Goal: Book appointment/travel/reservation

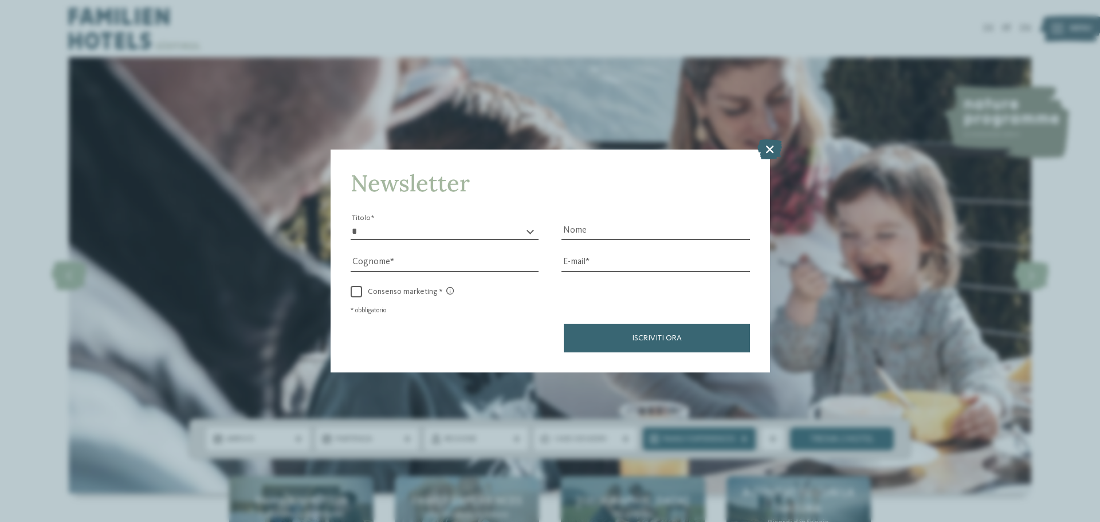
click at [772, 151] on icon at bounding box center [770, 149] width 25 height 20
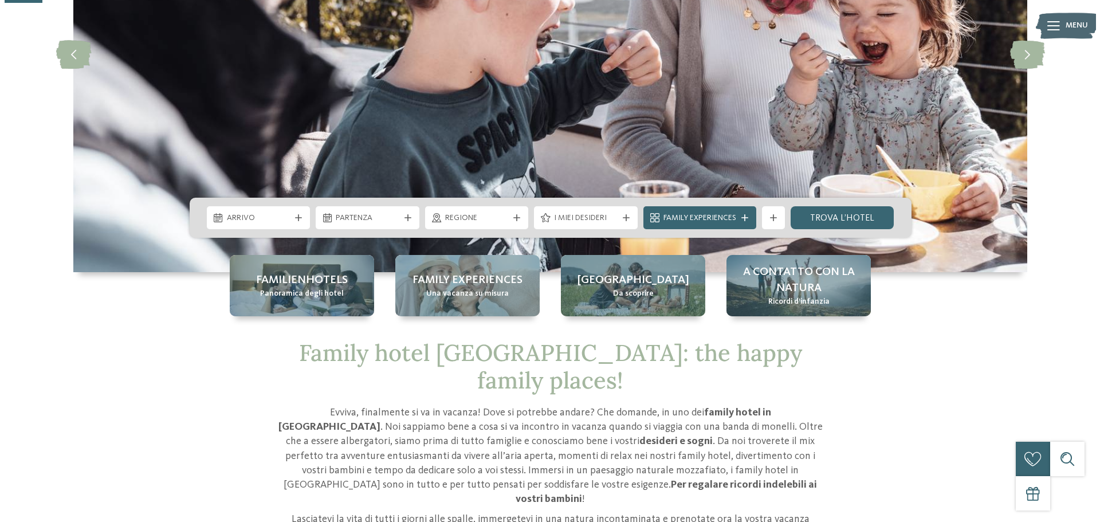
scroll to position [229, 0]
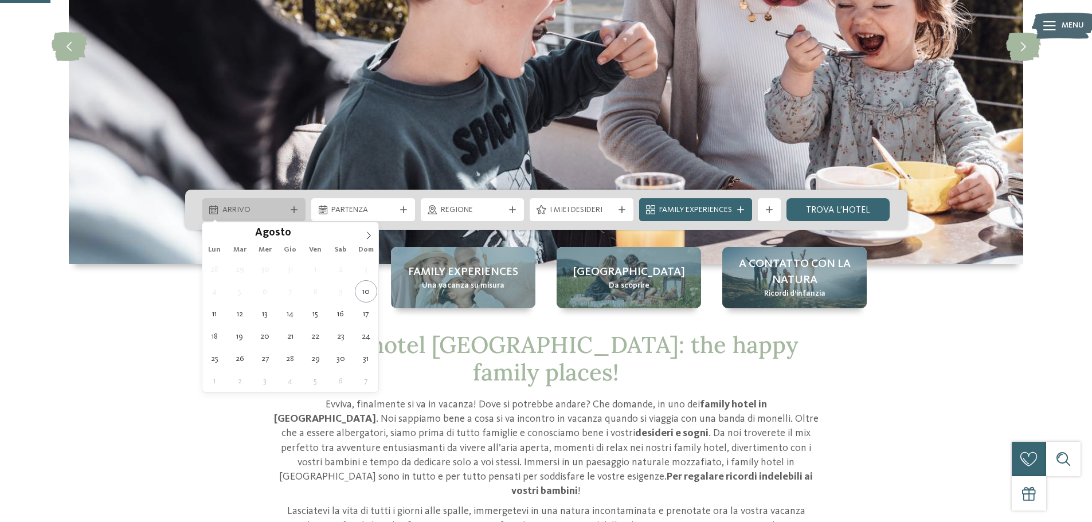
click at [282, 214] on span "Arrivo" at bounding box center [254, 210] width 64 height 11
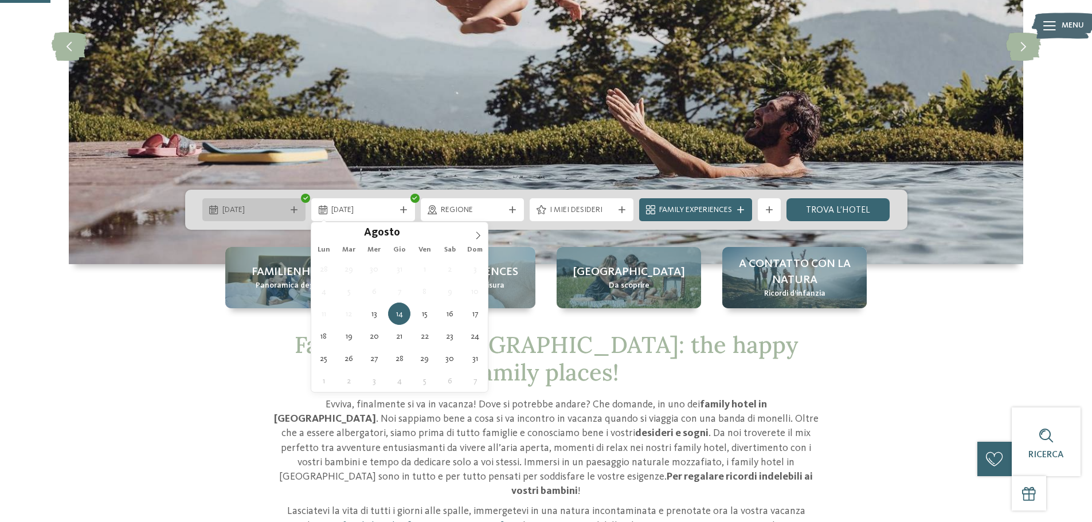
click at [274, 209] on span "13.08.2025" at bounding box center [254, 210] width 64 height 11
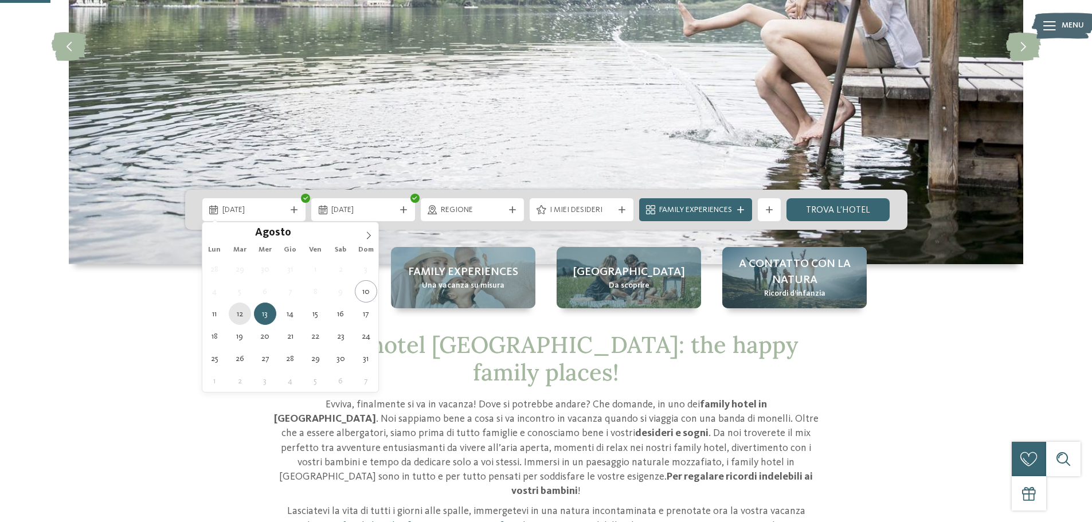
type div "12.08.2025"
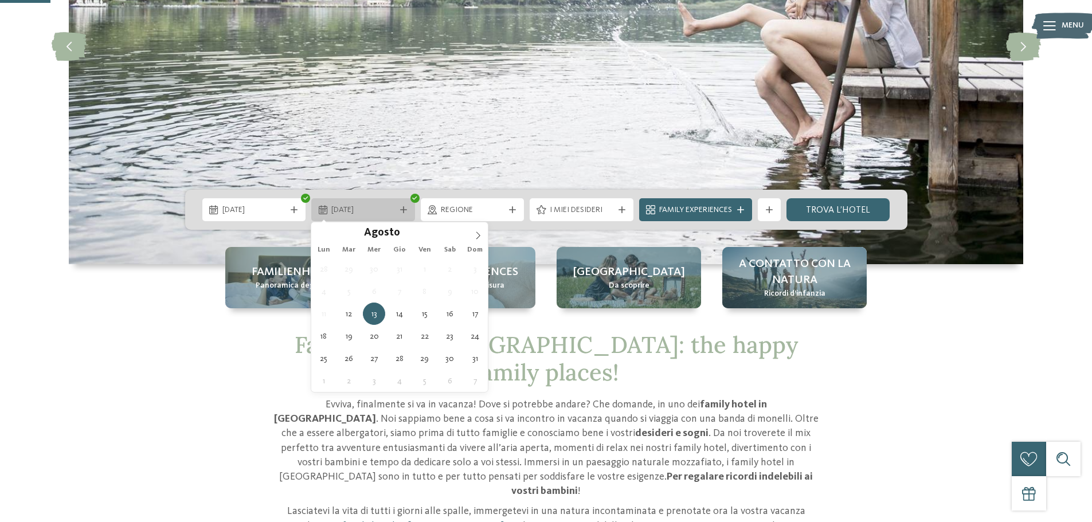
click at [380, 205] on span "13.08.2025" at bounding box center [363, 210] width 64 height 11
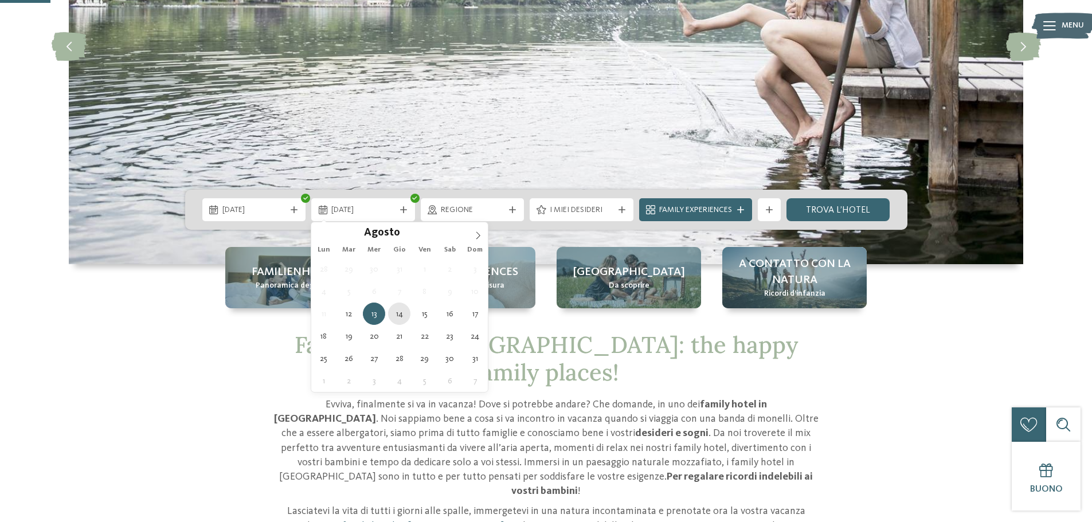
type div "14.08.2025"
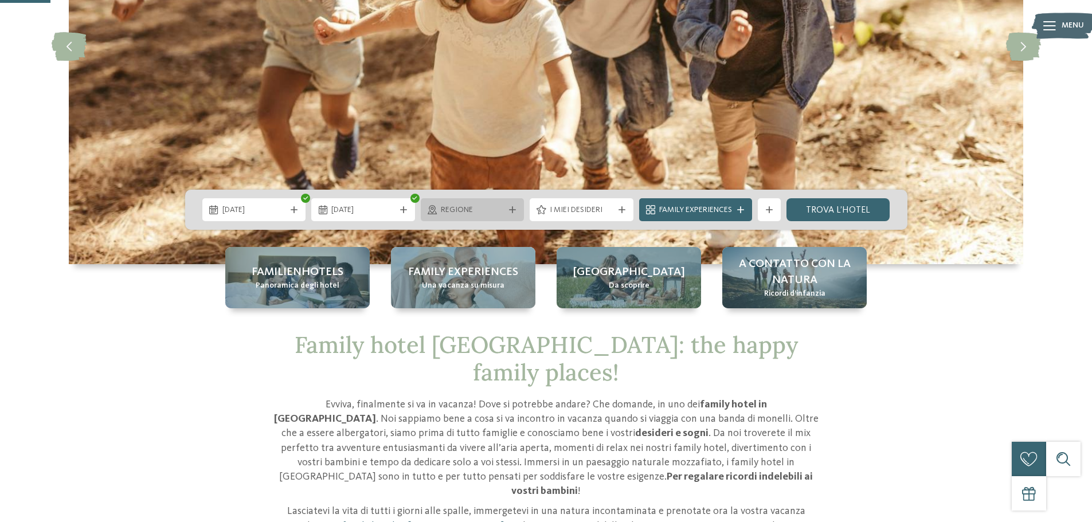
click at [494, 212] on span "Regione" at bounding box center [473, 210] width 64 height 11
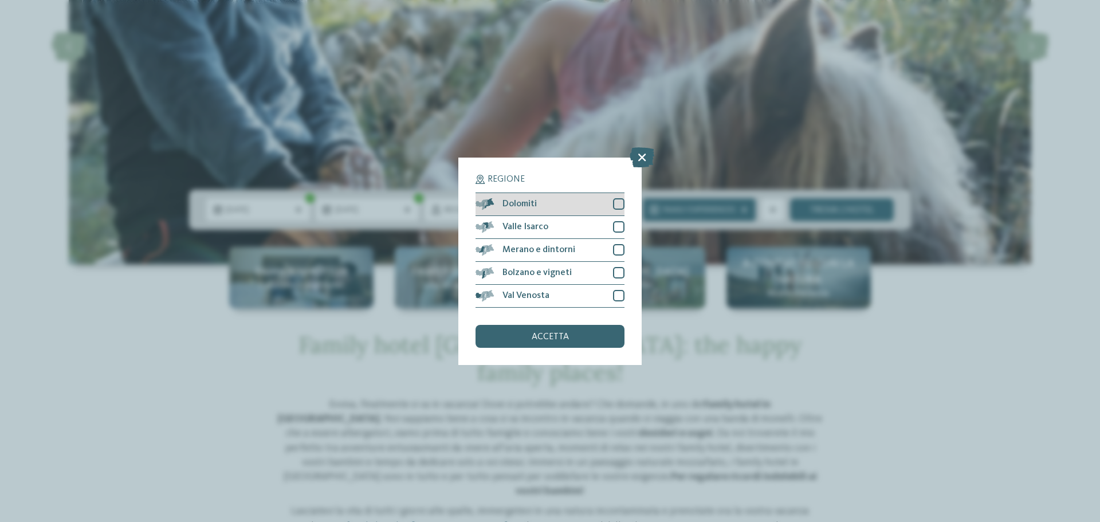
click at [539, 202] on div "Dolomiti" at bounding box center [550, 204] width 149 height 23
click at [562, 336] on span "accetta" at bounding box center [550, 336] width 37 height 9
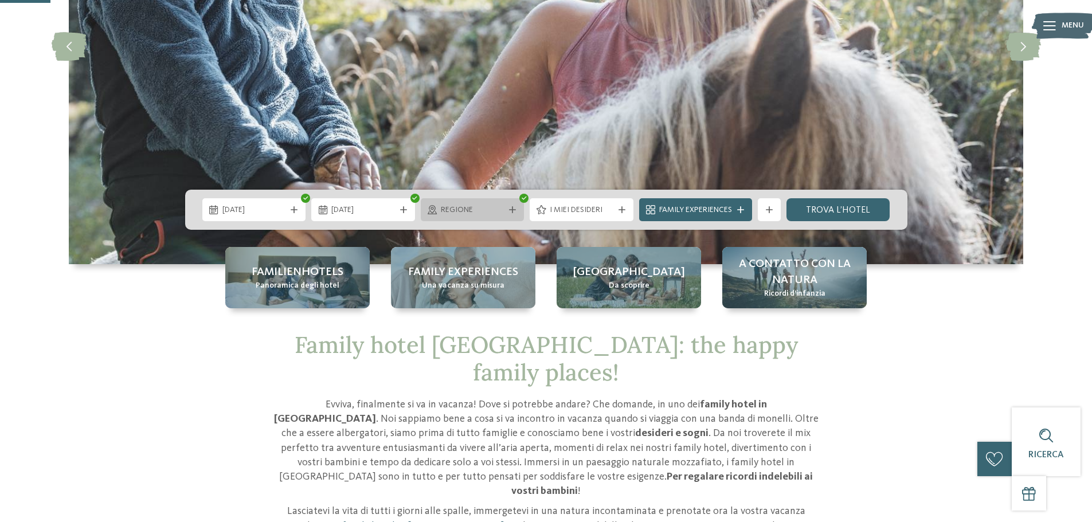
click at [480, 205] on span "Regione" at bounding box center [473, 210] width 64 height 11
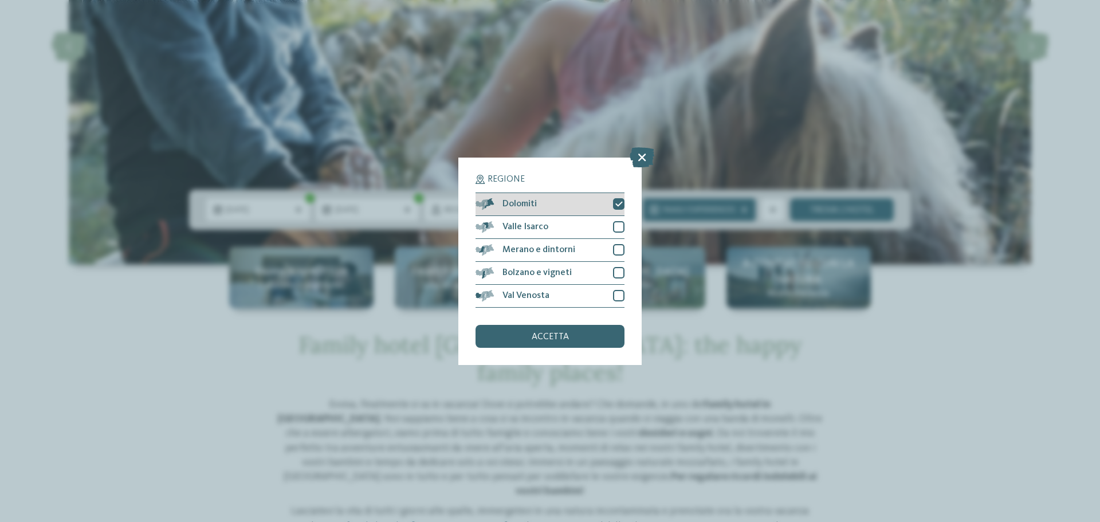
click at [503, 198] on div "Dolomiti" at bounding box center [550, 204] width 149 height 23
click at [503, 199] on div "Dolomiti" at bounding box center [550, 204] width 149 height 23
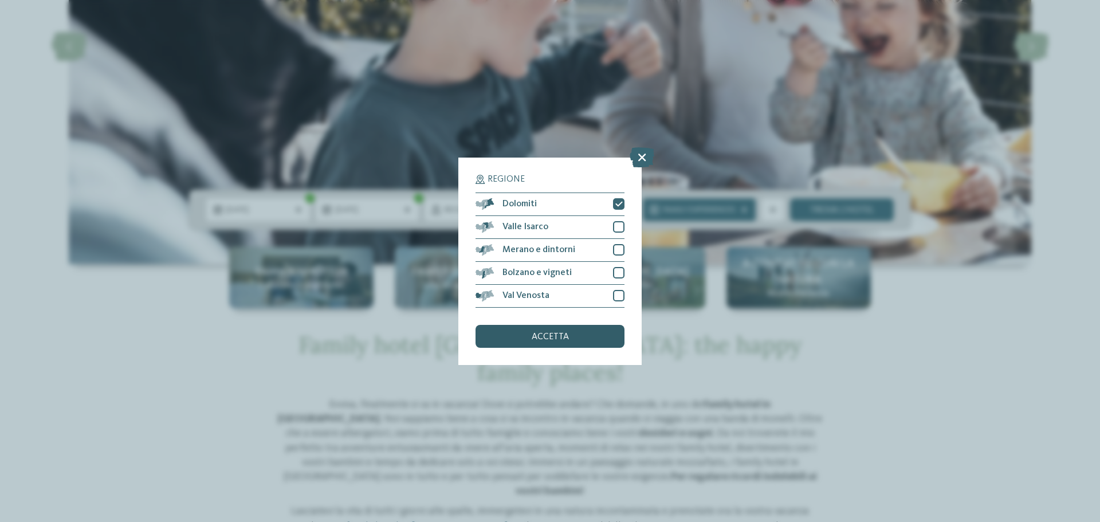
click at [559, 332] on span "accetta" at bounding box center [550, 336] width 37 height 9
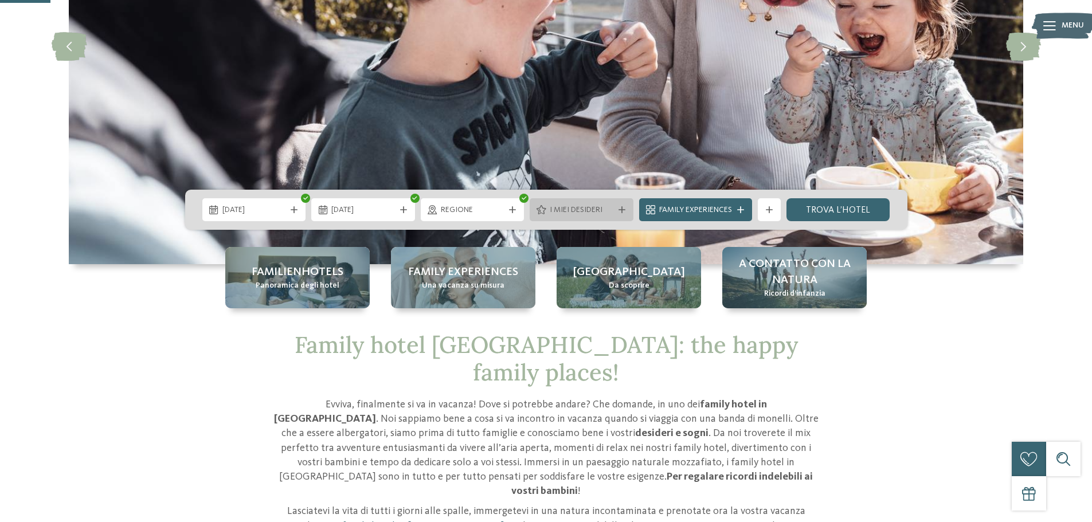
click at [592, 209] on span "I miei desideri" at bounding box center [582, 210] width 64 height 11
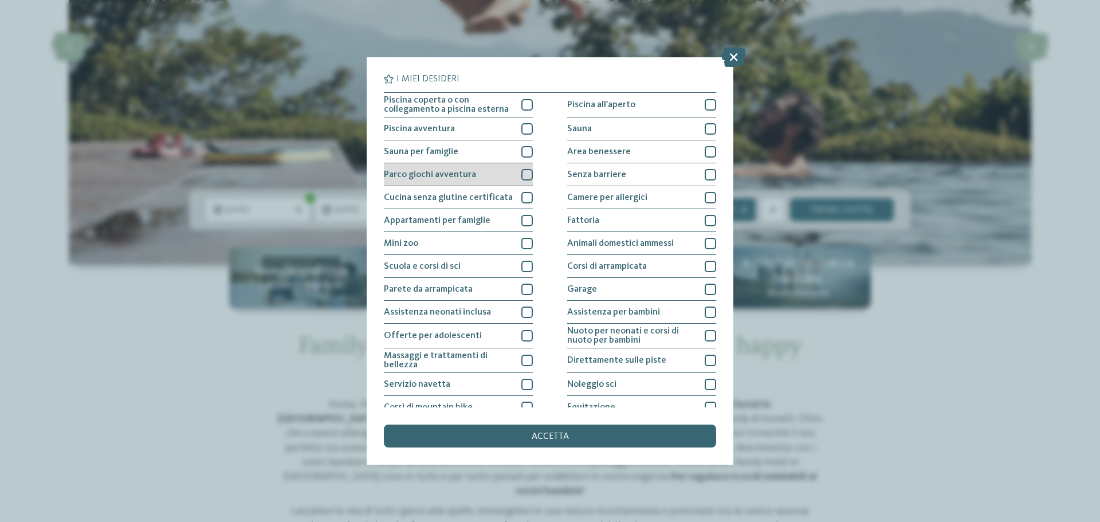
click at [528, 171] on div at bounding box center [527, 174] width 11 height 11
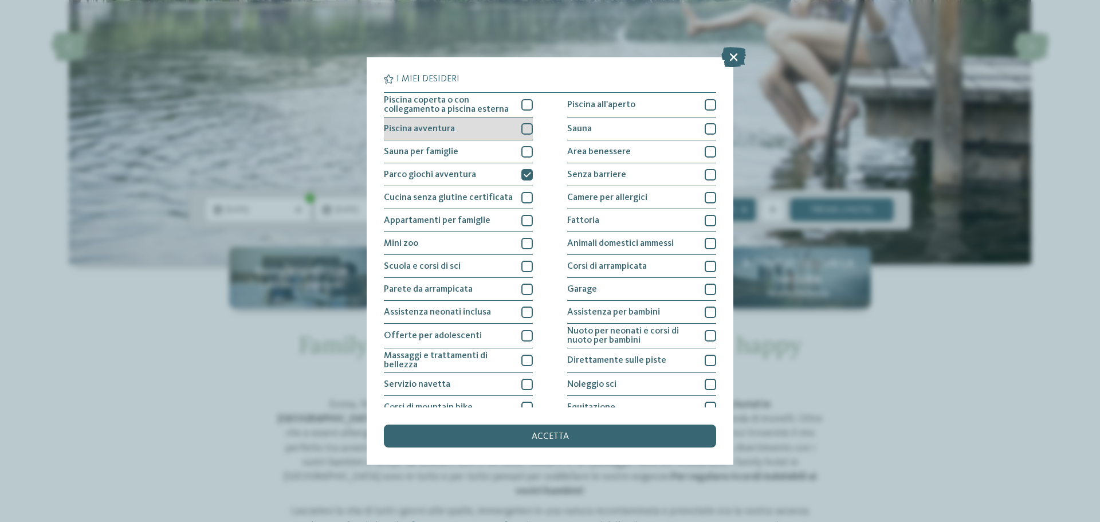
click at [525, 124] on div at bounding box center [527, 128] width 11 height 11
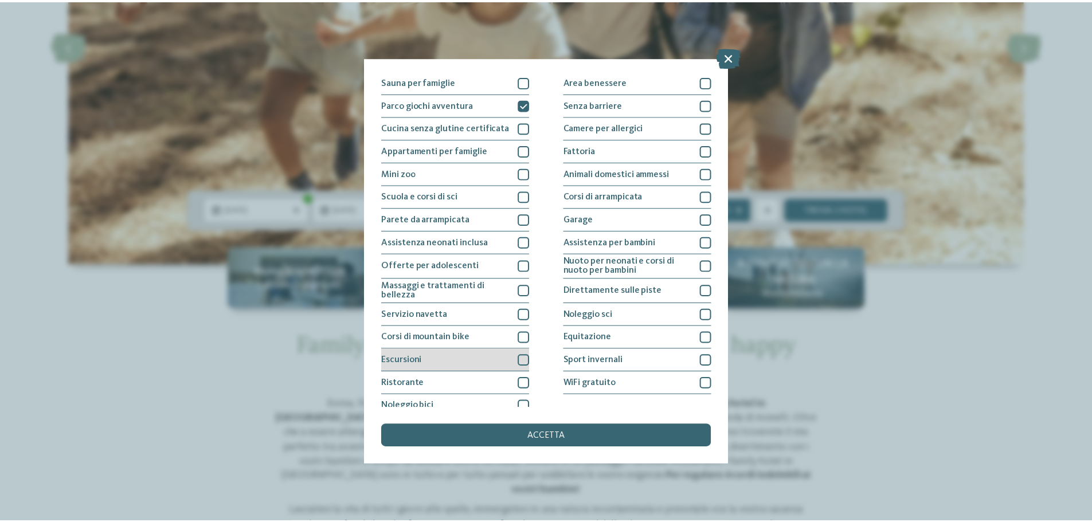
scroll to position [80, 0]
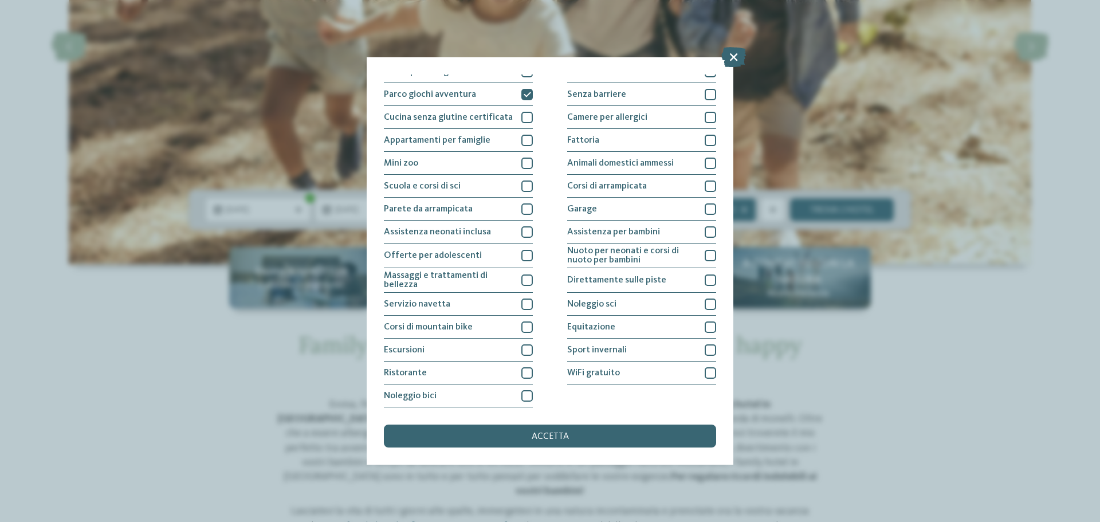
click at [530, 368] on div "Piscina coperta o con collegamento a piscina esterna Piscina all'aperto Piscina…" at bounding box center [550, 209] width 332 height 395
click at [526, 373] on div at bounding box center [527, 372] width 11 height 11
click at [525, 394] on div at bounding box center [527, 395] width 11 height 11
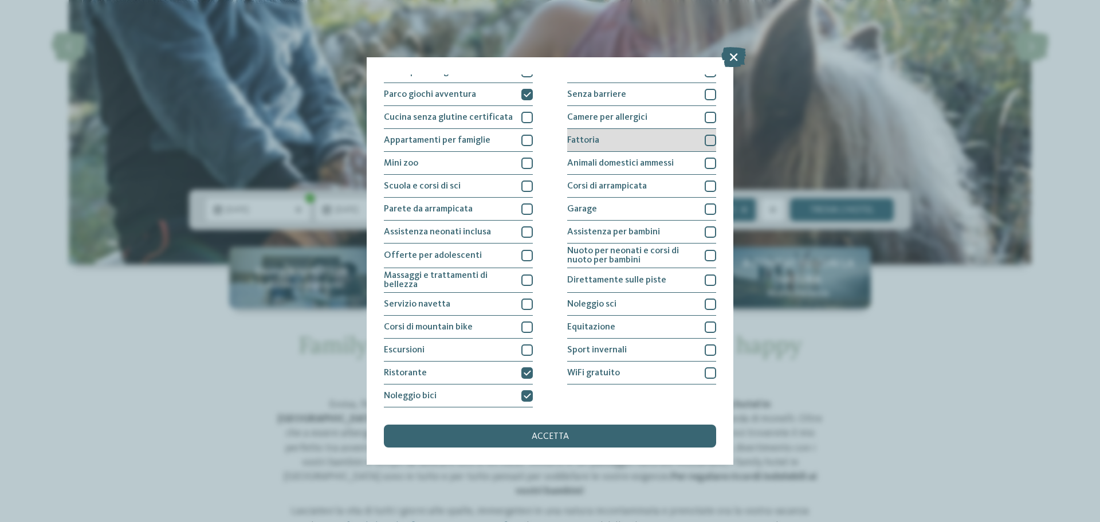
click at [705, 138] on div at bounding box center [710, 140] width 11 height 11
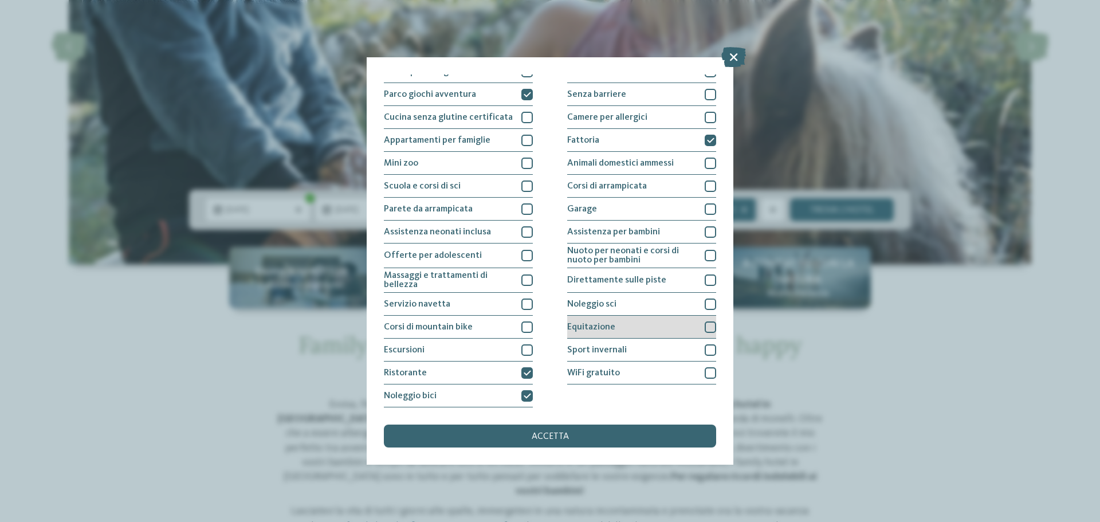
click at [706, 325] on div at bounding box center [710, 327] width 11 height 11
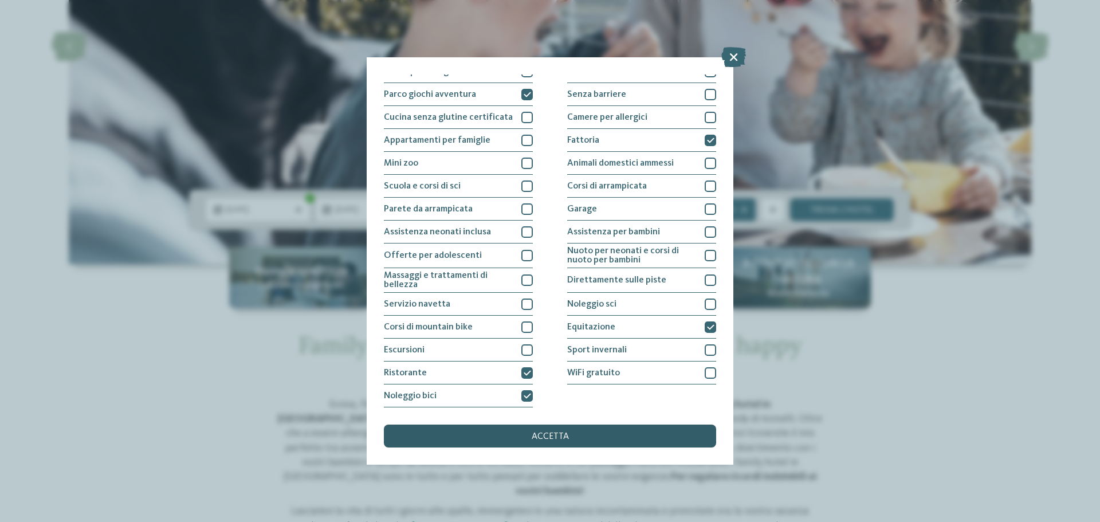
click at [593, 438] on div "accetta" at bounding box center [550, 436] width 332 height 23
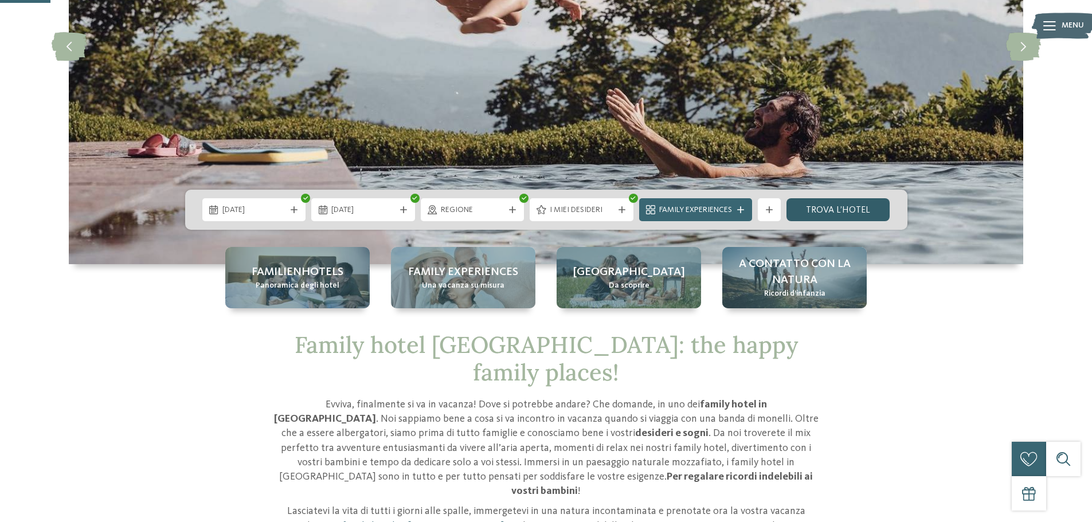
click at [816, 207] on link "trova l’hotel" at bounding box center [838, 209] width 104 height 23
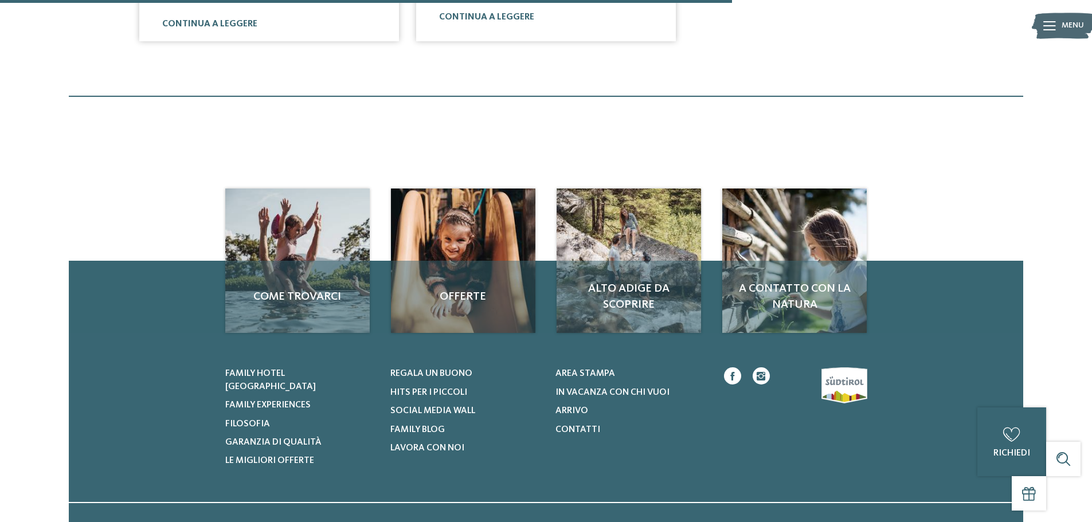
scroll to position [777, 0]
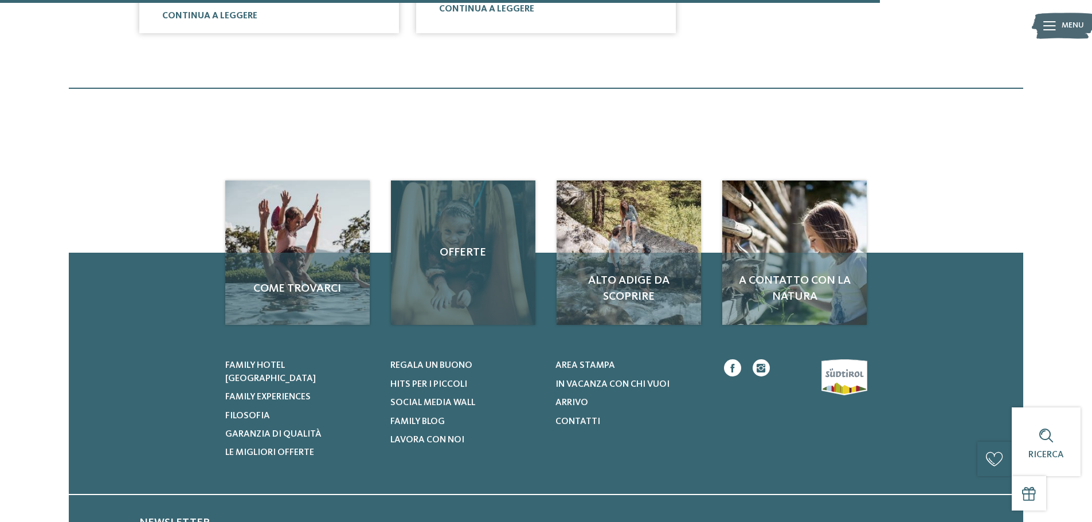
click at [460, 213] on div "Offerte" at bounding box center [463, 253] width 144 height 144
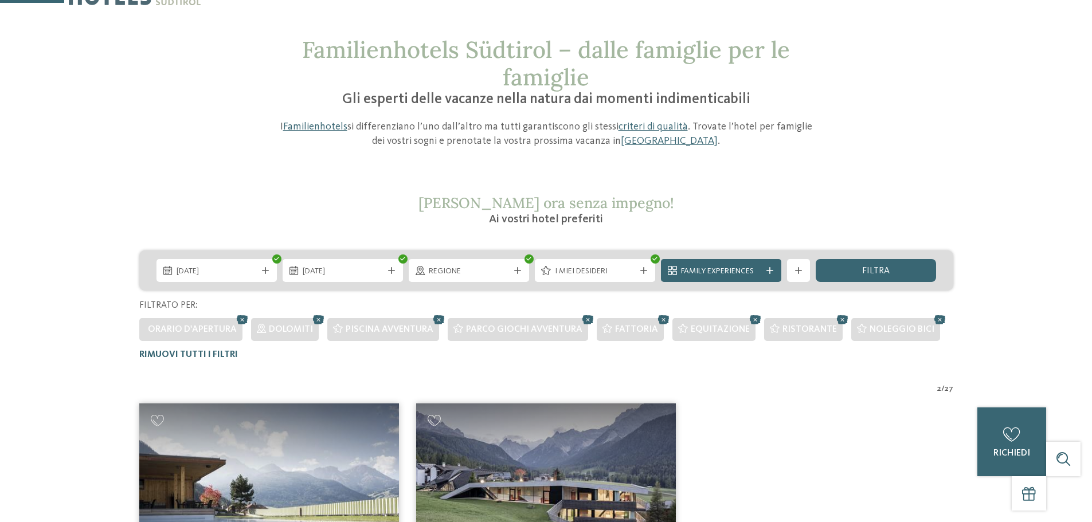
scroll to position [57, 0]
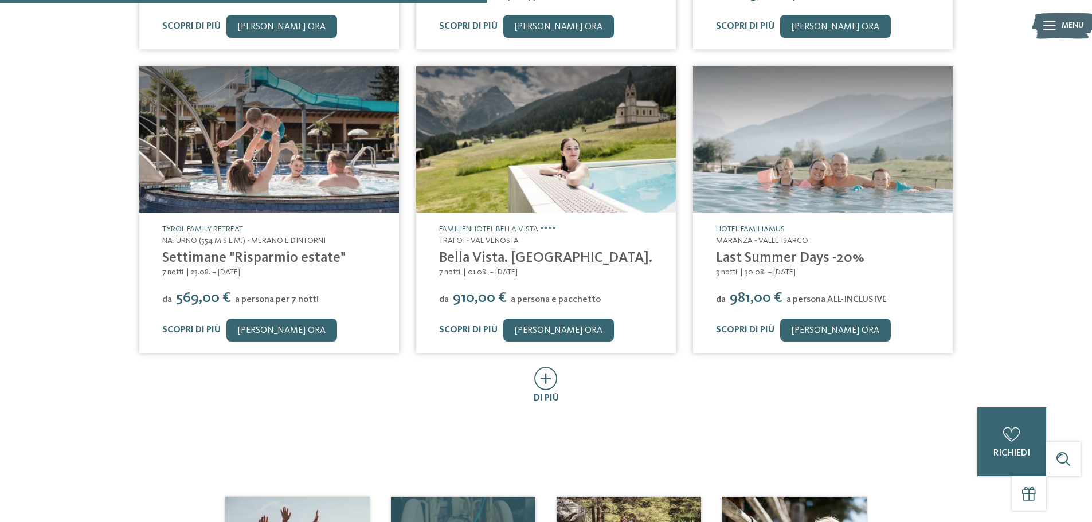
scroll to position [745, 0]
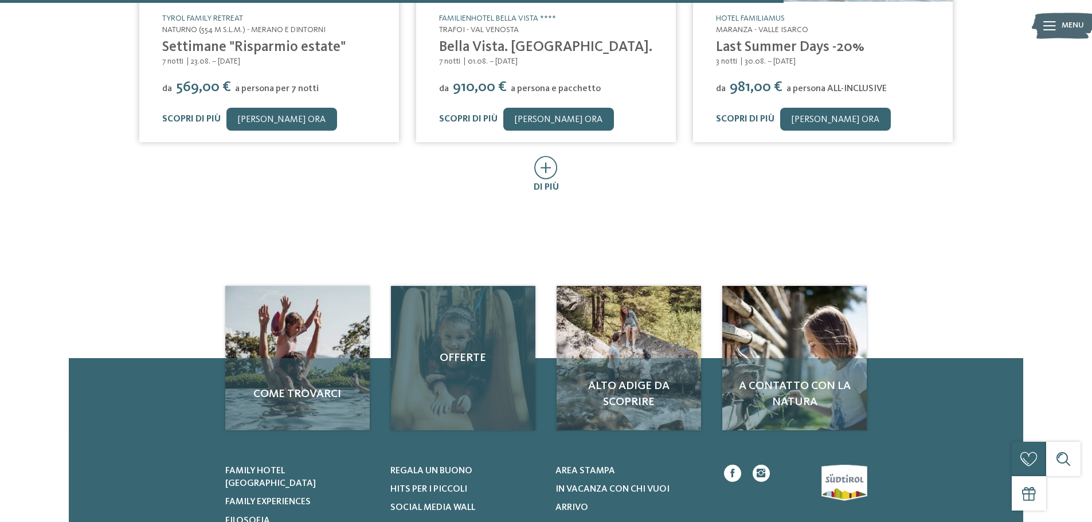
click at [475, 367] on div "Offerte" at bounding box center [463, 358] width 144 height 144
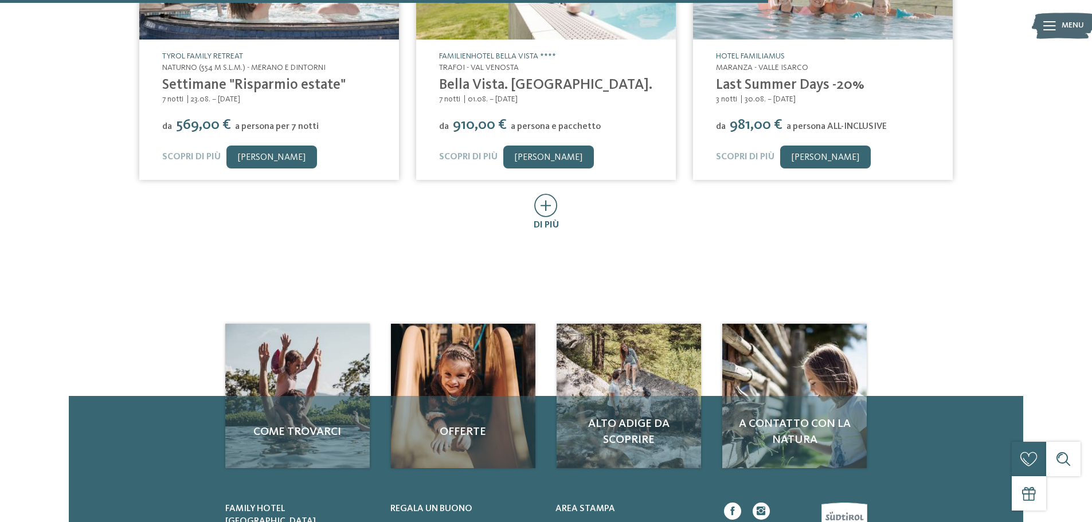
scroll to position [802, 0]
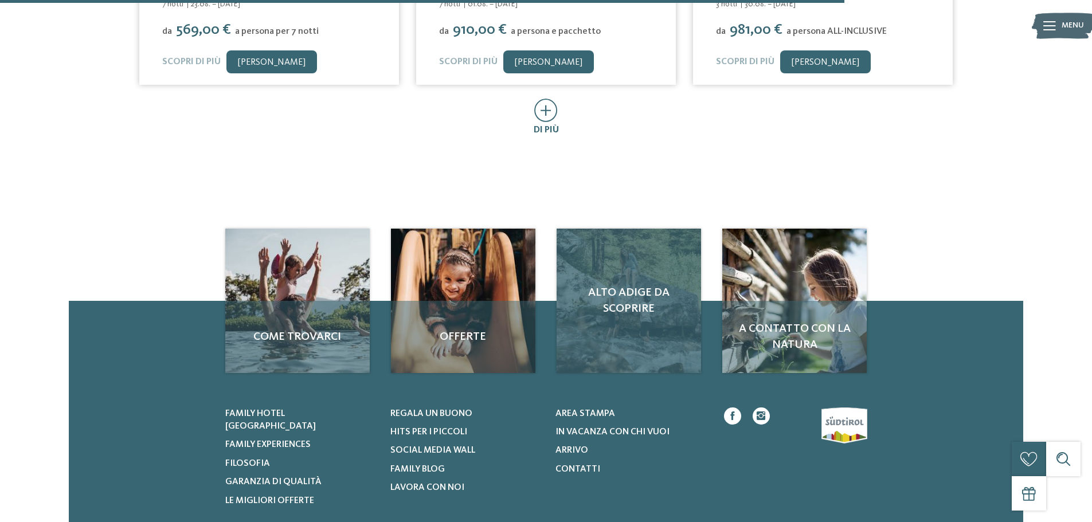
click at [624, 322] on div "Alto Adige da scoprire" at bounding box center [629, 301] width 144 height 144
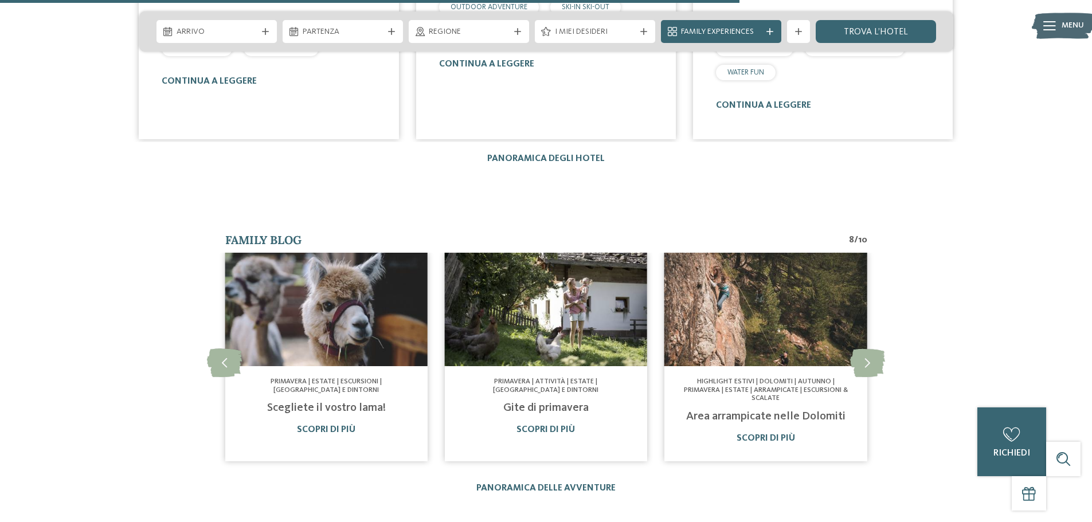
scroll to position [2063, 0]
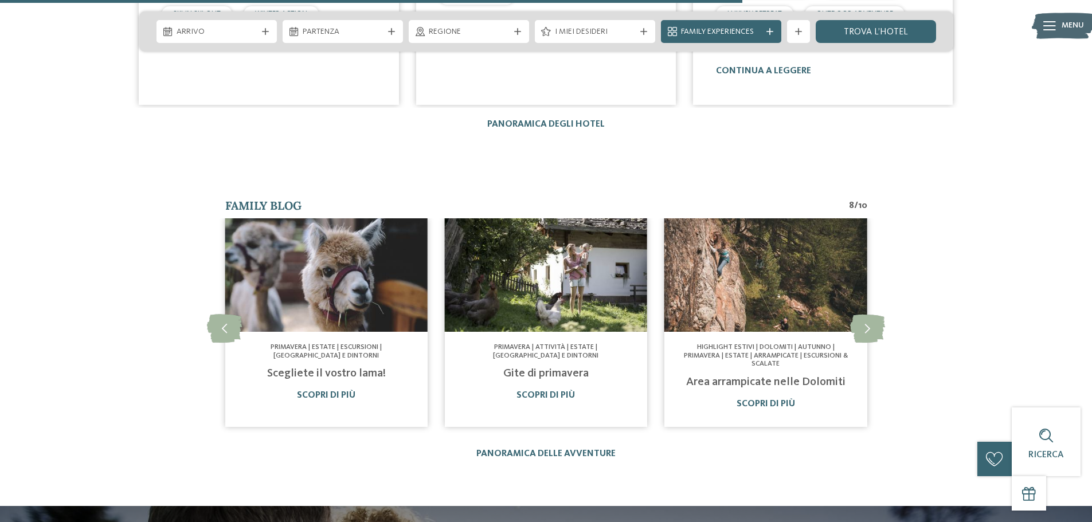
click at [300, 368] on link "Scegliete il vostro lama!" at bounding box center [326, 373] width 119 height 11
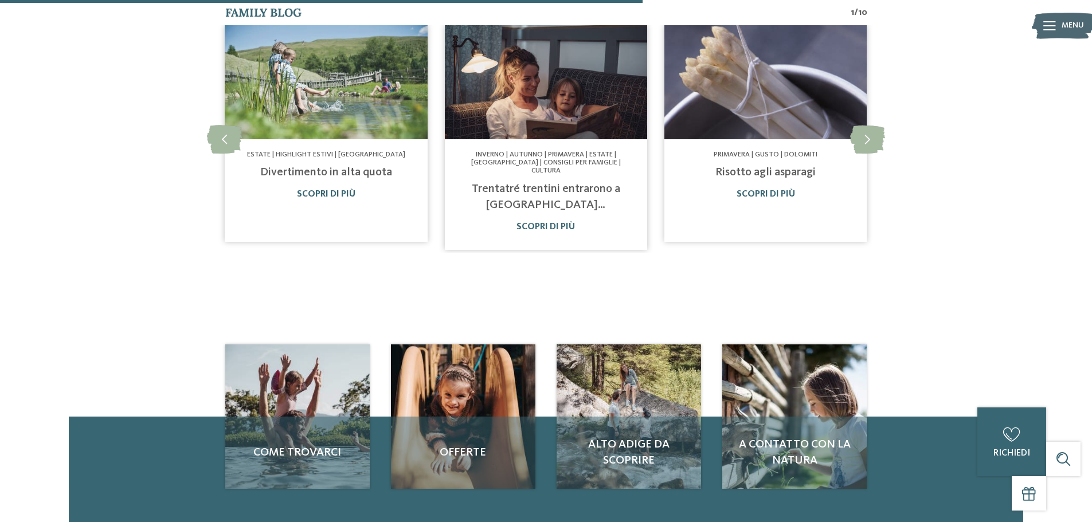
scroll to position [573, 0]
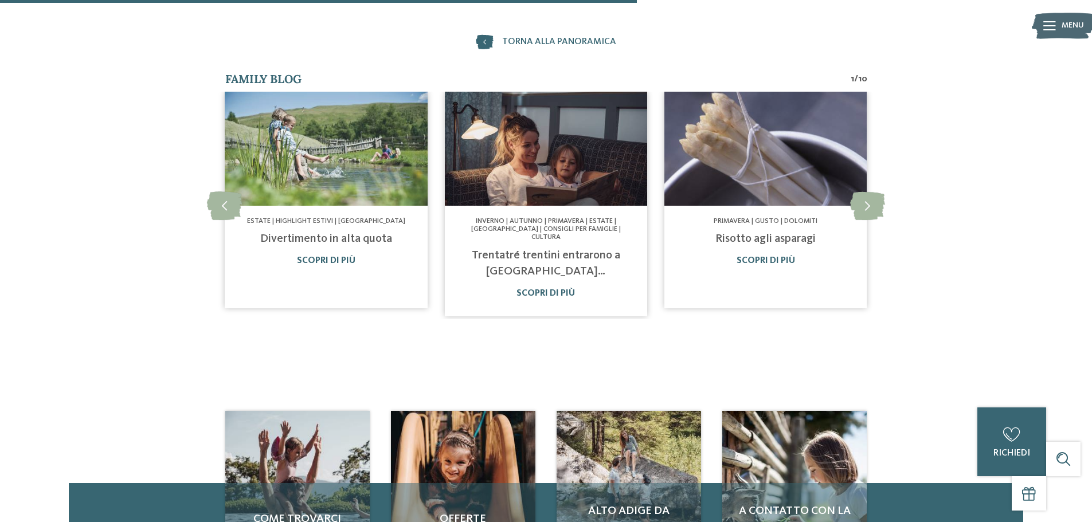
click at [370, 237] on link "Divertimento in alta quota" at bounding box center [326, 238] width 132 height 11
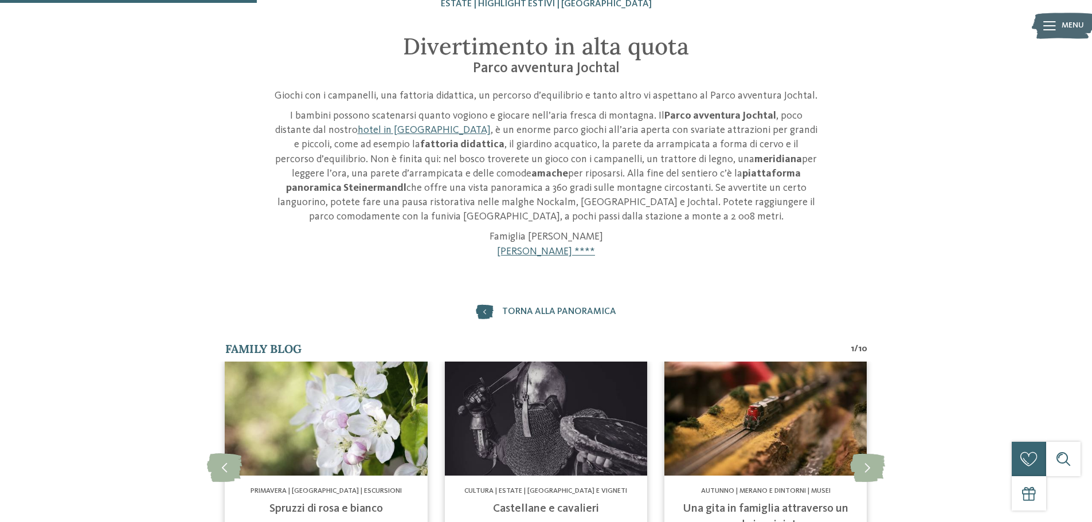
scroll to position [401, 0]
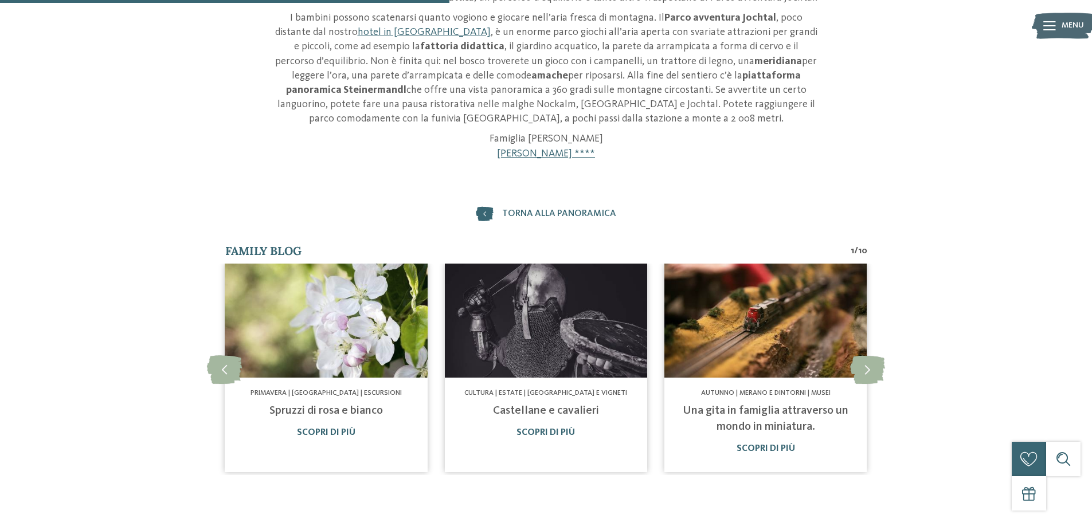
click at [839, 409] on link "Una gita in famiglia attraverso un mondo in miniatura." at bounding box center [766, 419] width 166 height 28
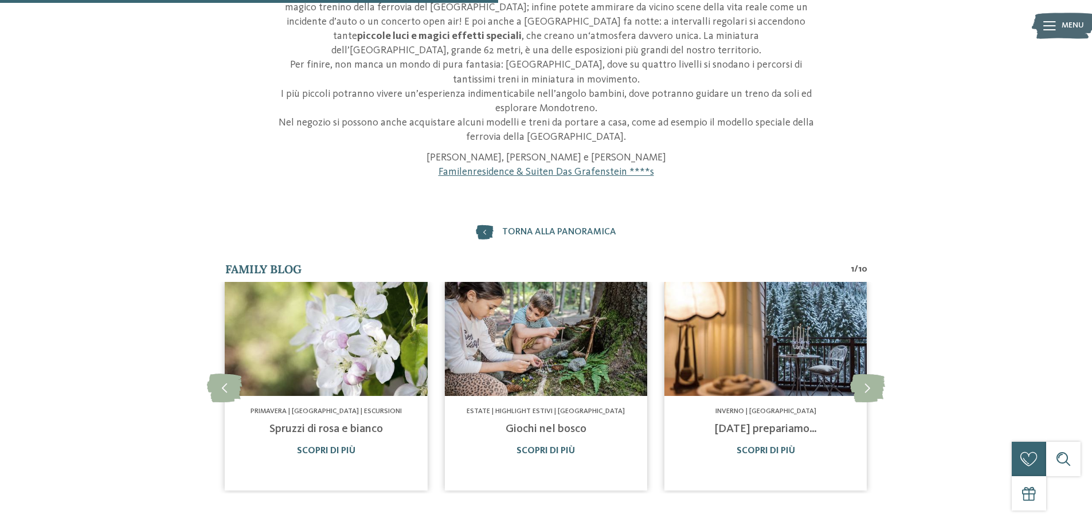
scroll to position [630, 0]
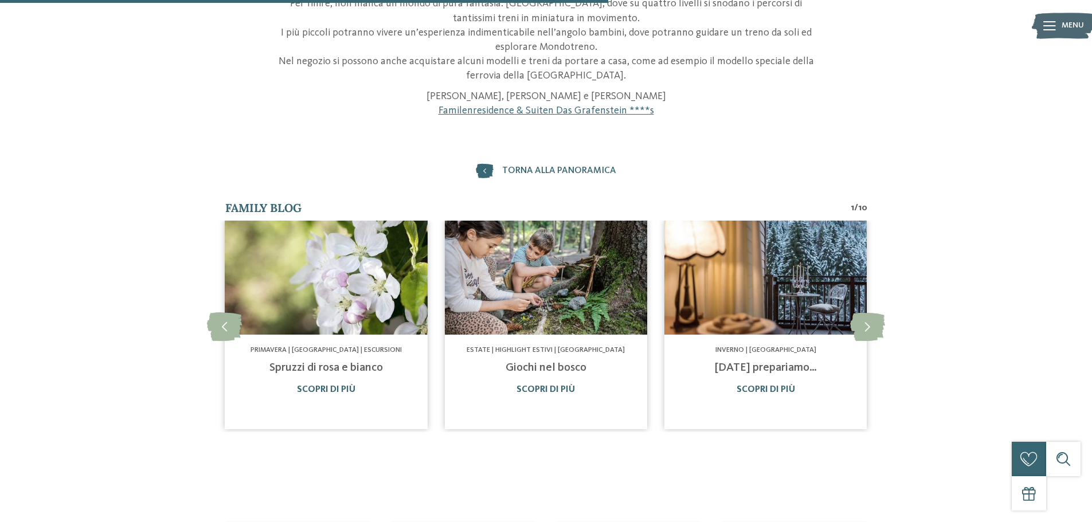
click at [553, 362] on link "Giochi nel bosco" at bounding box center [546, 367] width 81 height 11
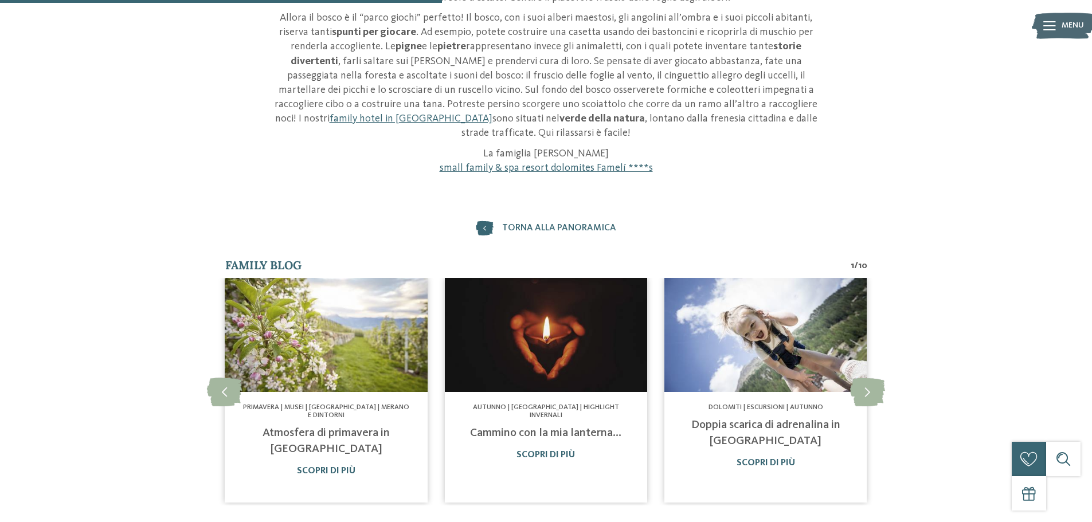
scroll to position [172, 0]
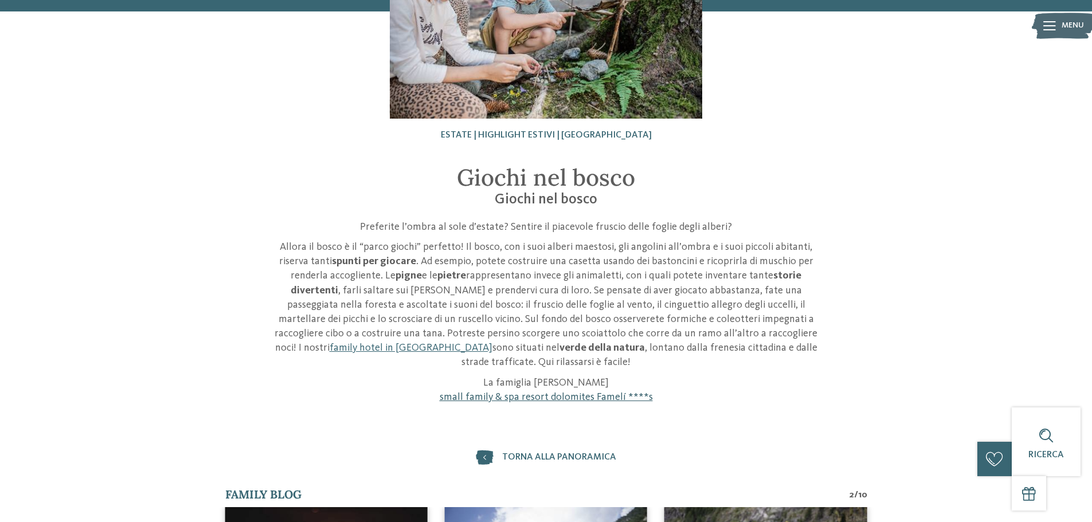
click at [570, 392] on link "small family & spa resort dolomites Famelí ****s" at bounding box center [546, 397] width 213 height 10
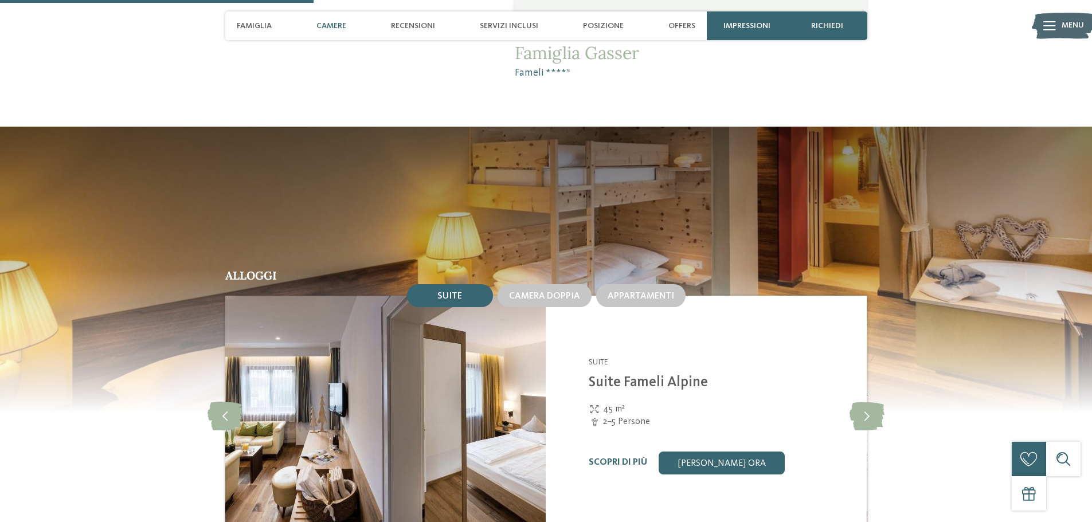
scroll to position [917, 0]
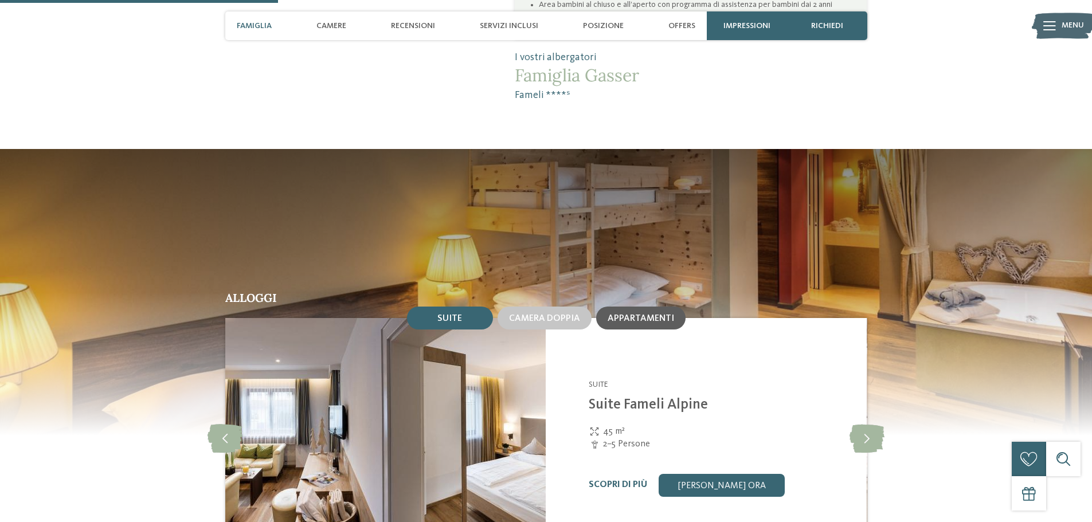
click at [635, 312] on div "Appartamenti" at bounding box center [640, 318] width 89 height 23
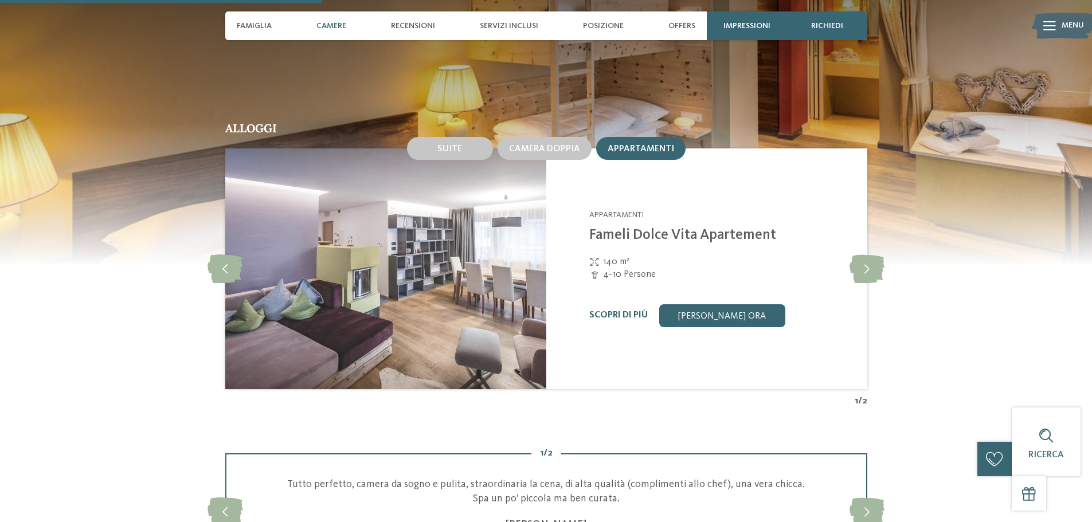
scroll to position [1089, 0]
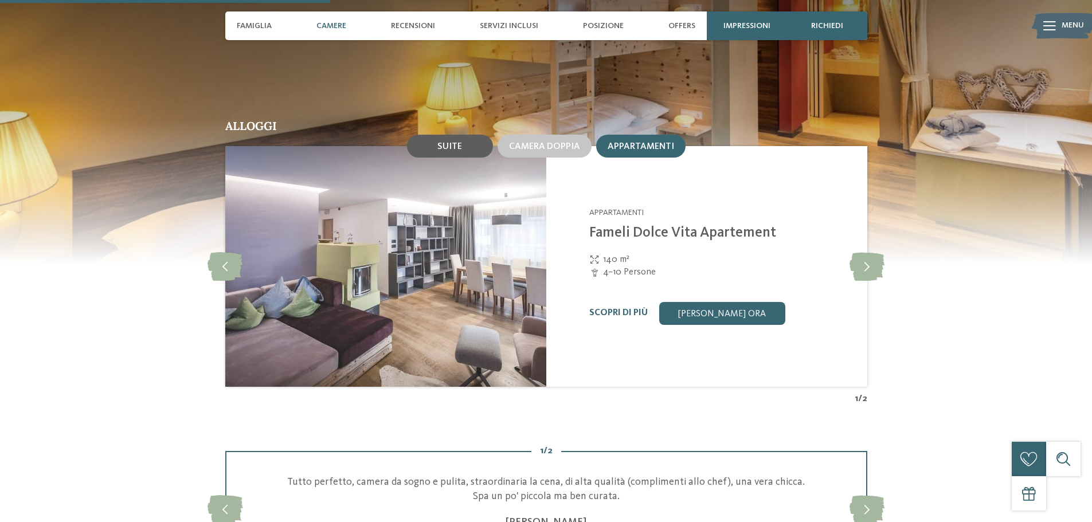
click at [466, 136] on div "Suite" at bounding box center [450, 146] width 86 height 23
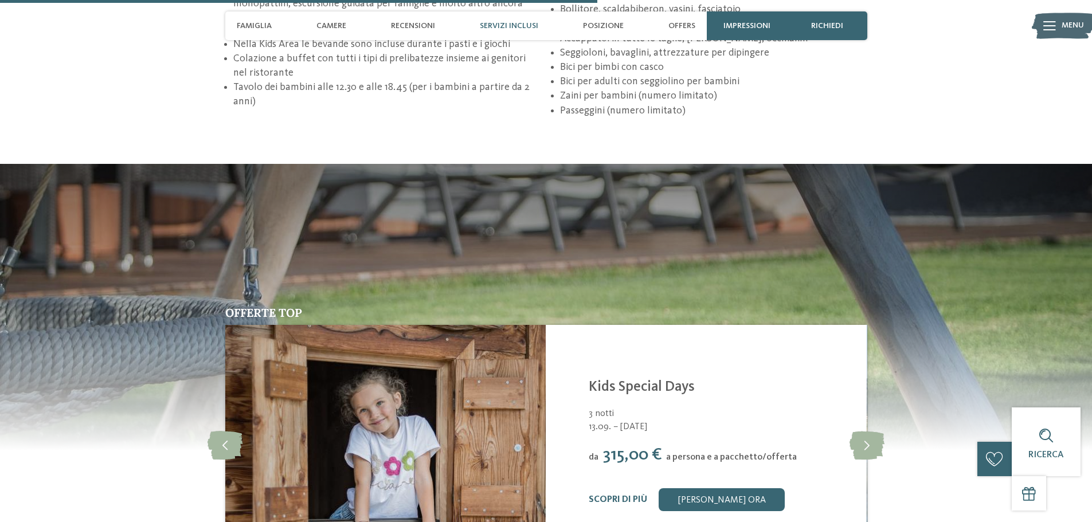
scroll to position [2063, 0]
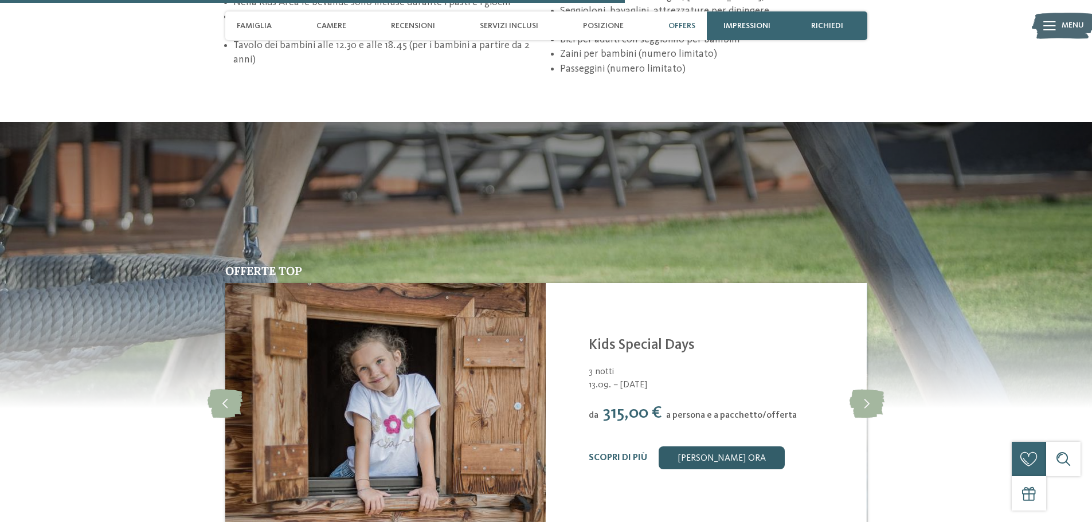
click at [681, 447] on link "[PERSON_NAME] ora" at bounding box center [722, 458] width 126 height 23
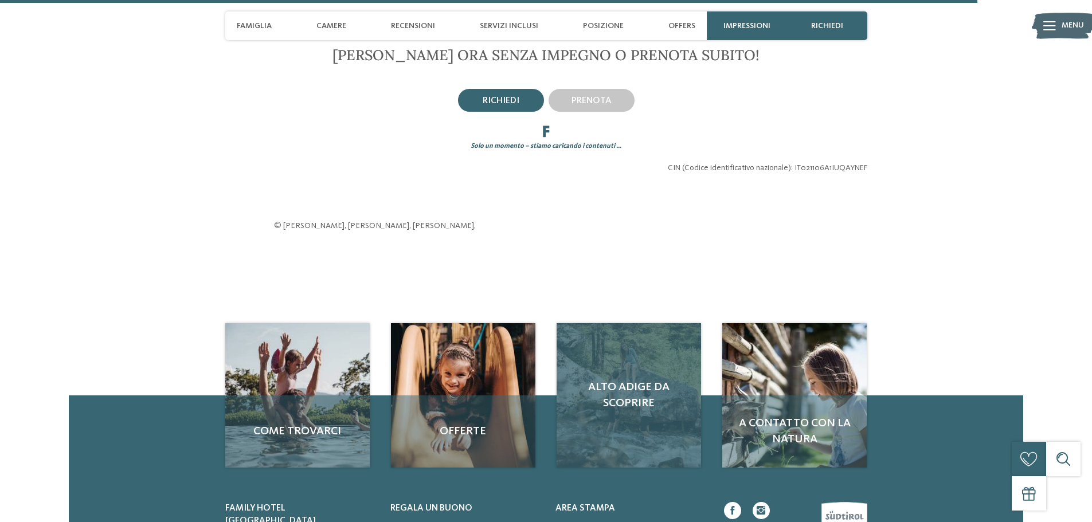
scroll to position [2606, 0]
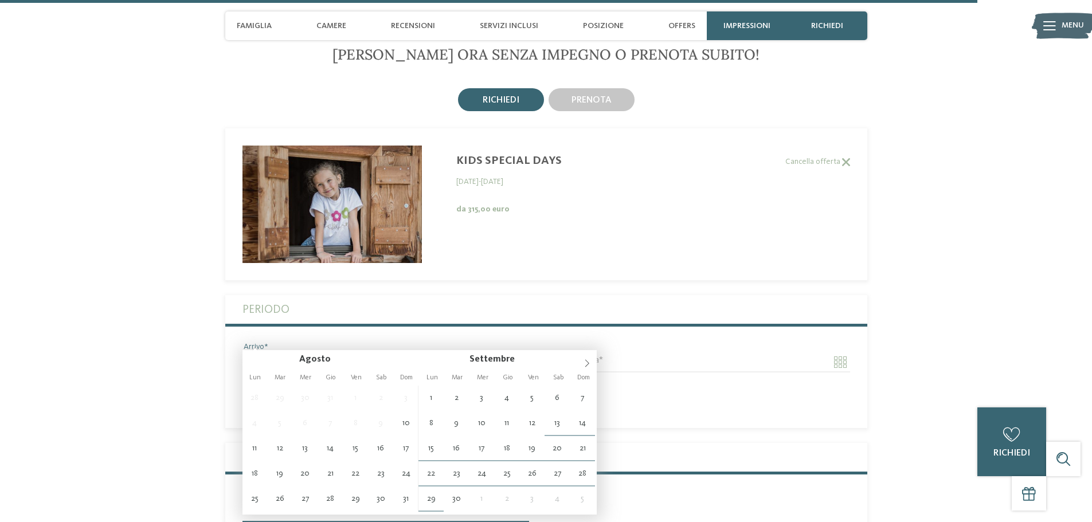
click at [520, 353] on input "Arrivo" at bounding box center [385, 362] width 287 height 19
type input "**********"
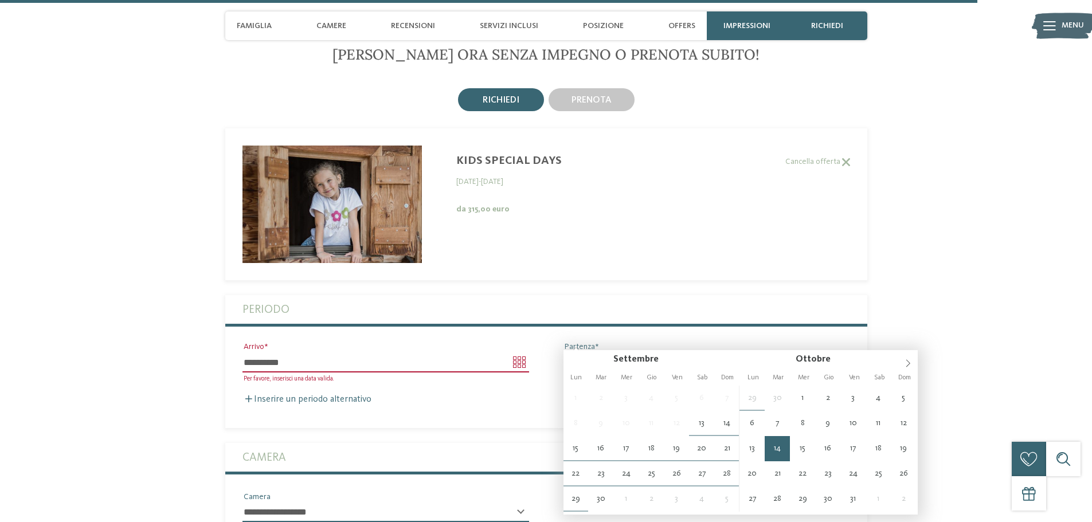
type input "**********"
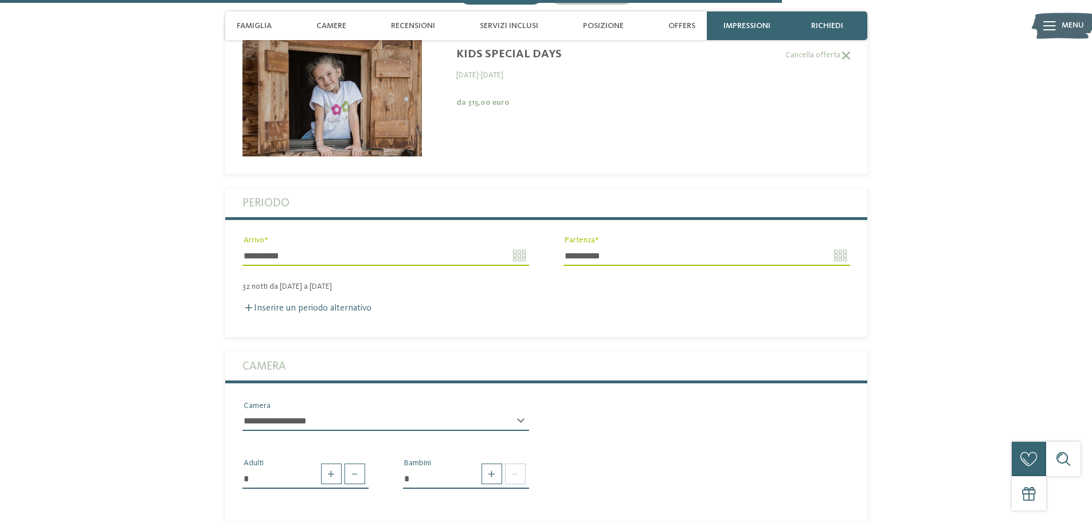
scroll to position [2778, 0]
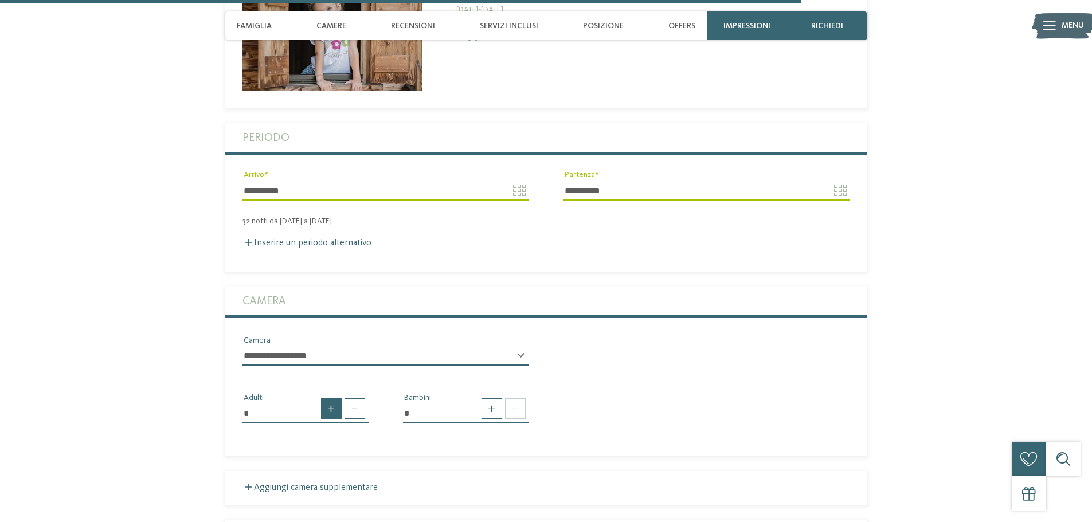
click at [332, 398] on span at bounding box center [331, 408] width 21 height 21
click at [331, 398] on span at bounding box center [331, 408] width 21 height 21
type input "*"
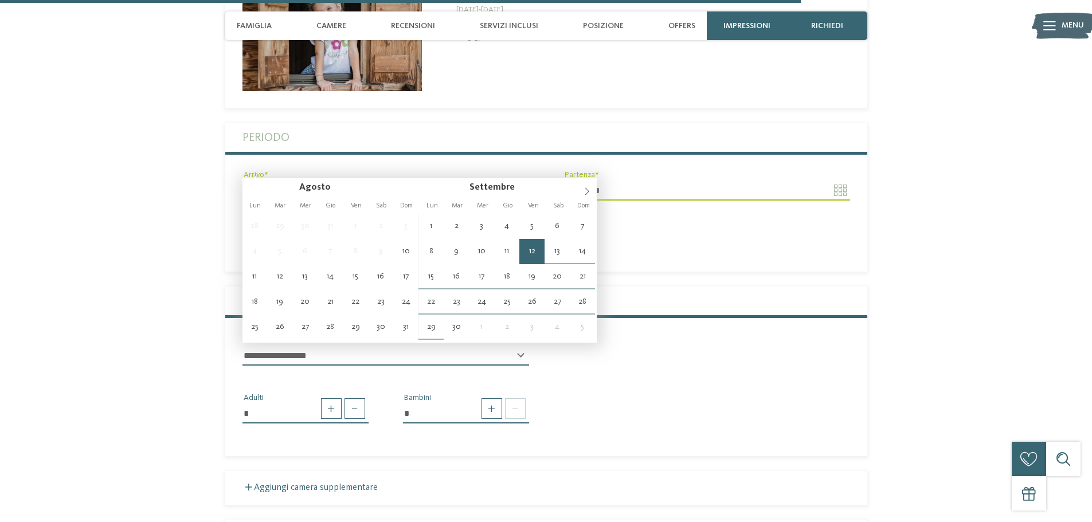
click at [508, 181] on input "**********" at bounding box center [385, 190] width 287 height 19
type input "**********"
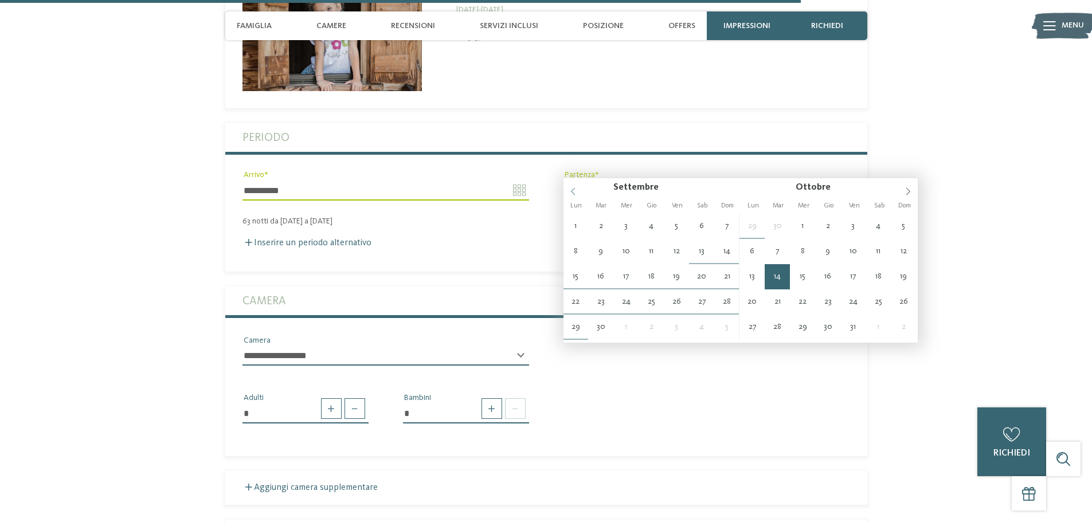
click at [575, 193] on icon at bounding box center [573, 191] width 8 height 8
click at [575, 194] on div "Settembre **** Ottobre ****" at bounding box center [740, 187] width 354 height 19
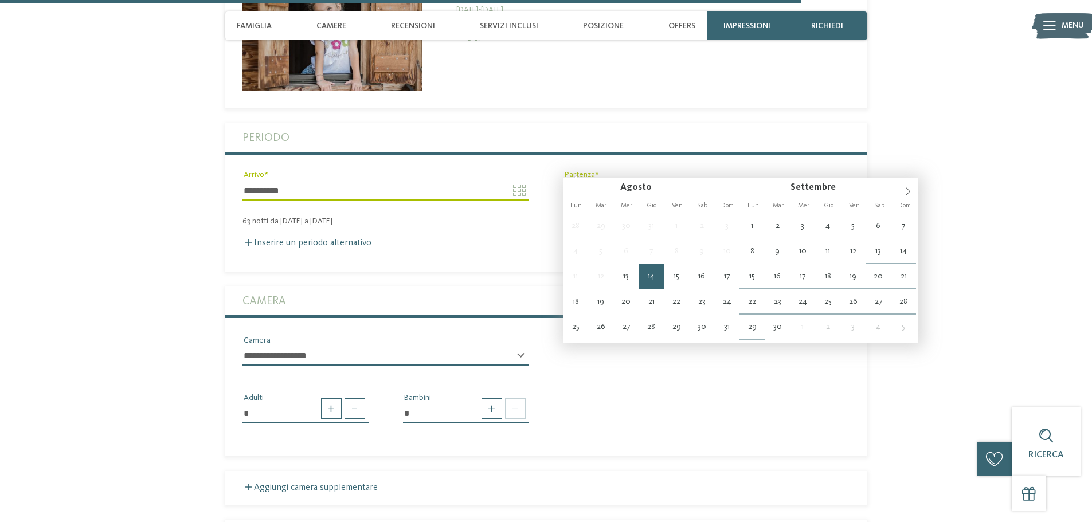
type input "**********"
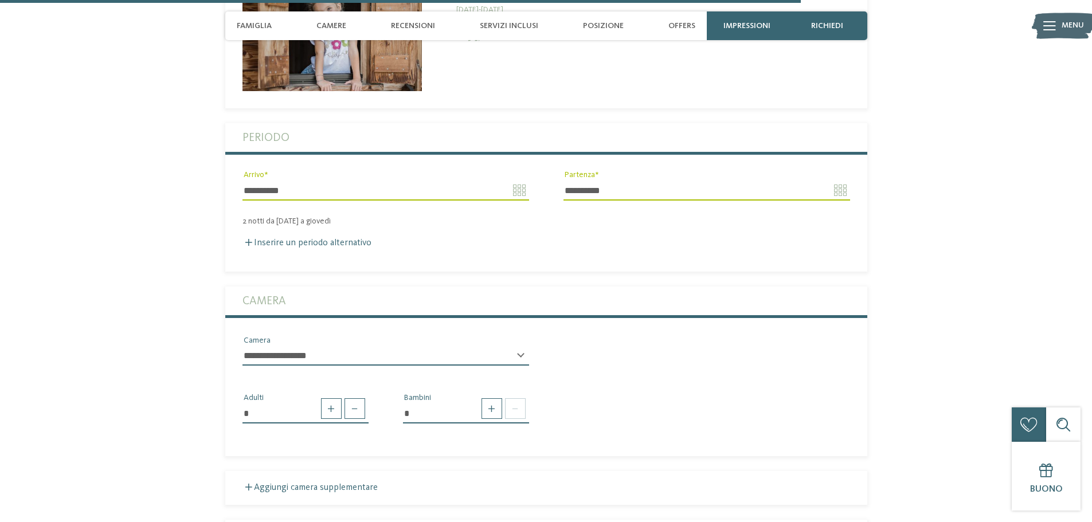
click at [521, 346] on div "**********" at bounding box center [385, 360] width 287 height 29
click at [520, 346] on div "**********" at bounding box center [385, 360] width 287 height 29
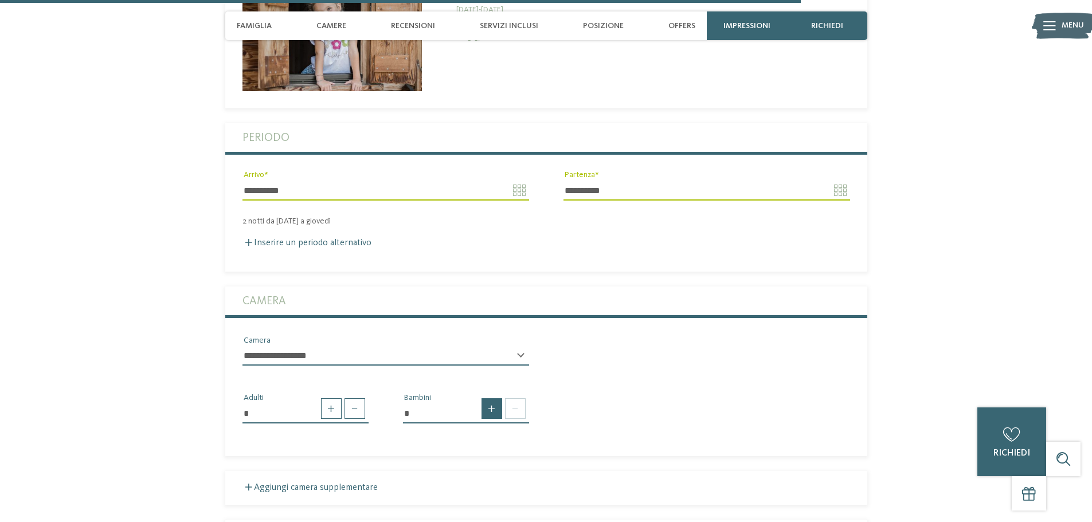
click at [500, 398] on span at bounding box center [491, 408] width 21 height 21
click at [499, 398] on span at bounding box center [491, 408] width 21 height 21
type input "*"
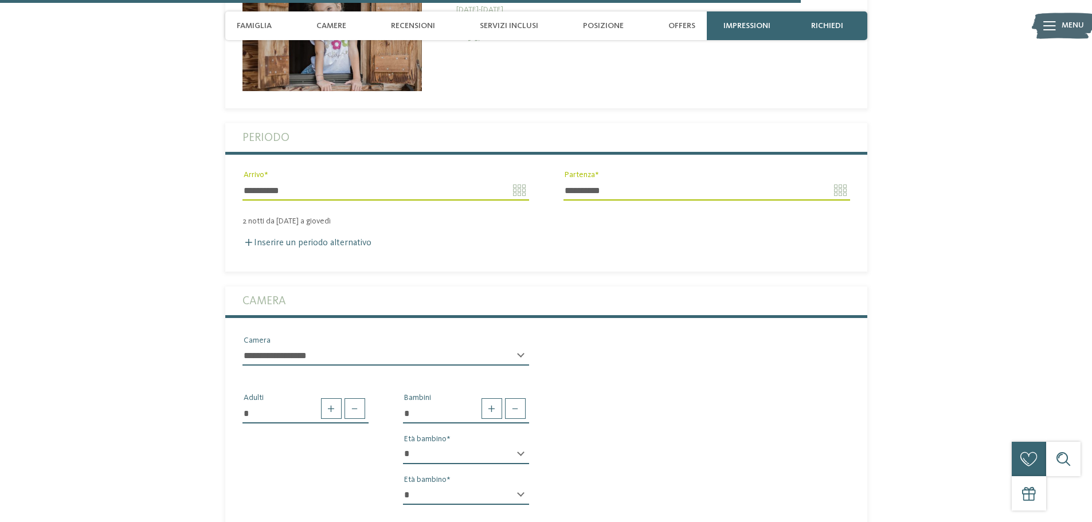
click at [519, 445] on div "* * * * * * * * * * * ** ** ** ** ** ** ** ** Età bambino" at bounding box center [466, 459] width 126 height 29
click at [522, 445] on div "* * * * * * * * * * * ** ** ** ** ** ** ** ** Età bambino" at bounding box center [466, 459] width 126 height 29
click at [442, 457] on div "* * * * * * * * * * * ** ** ** ** ** ** ** ** Età bambino * * * * * * * * * * *…" at bounding box center [466, 480] width 126 height 70
click at [523, 445] on div "* * * * * * * * * * * ** ** ** ** ** ** ** ** Età bambino" at bounding box center [466, 459] width 126 height 29
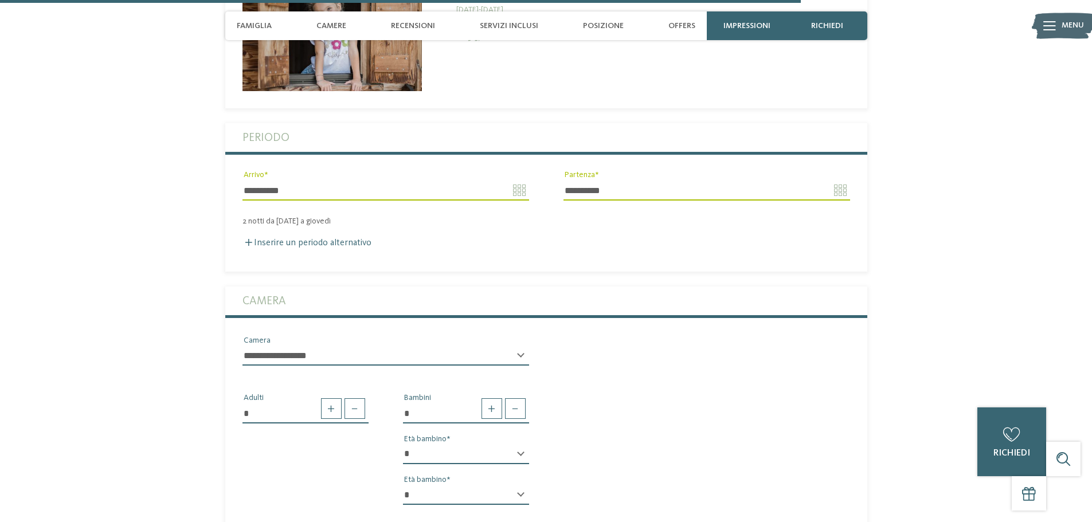
select select "*"
click at [403, 445] on select "* * * * * * * * * * * ** ** ** ** ** ** ** **" at bounding box center [466, 454] width 126 height 19
click at [518, 485] on div "* * * * * * * * * * * ** ** ** ** ** ** ** ** Età bambino" at bounding box center [466, 499] width 126 height 29
select select "*"
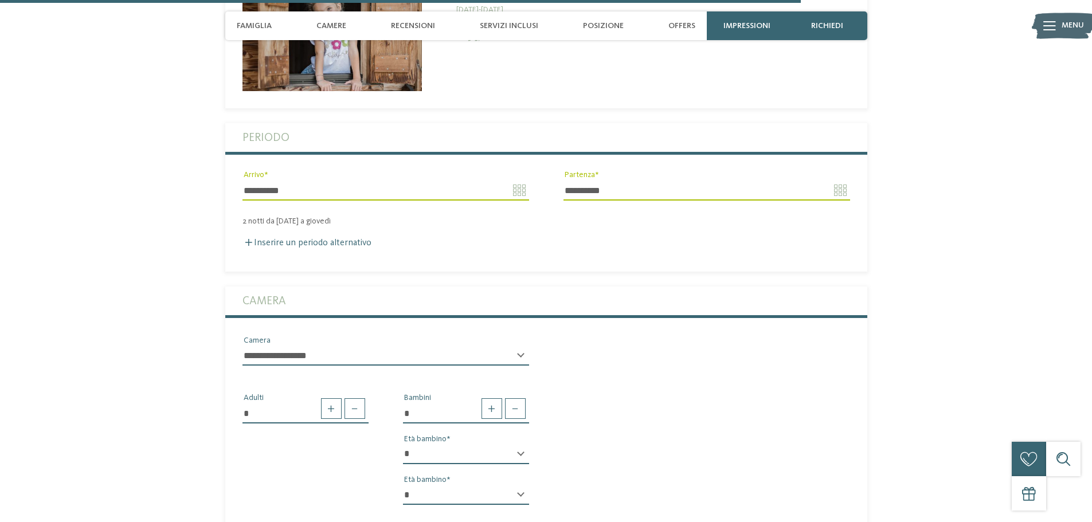
click at [403, 485] on select "* * * * * * * * * * * ** ** ** ** ** ** ** **" at bounding box center [466, 494] width 126 height 19
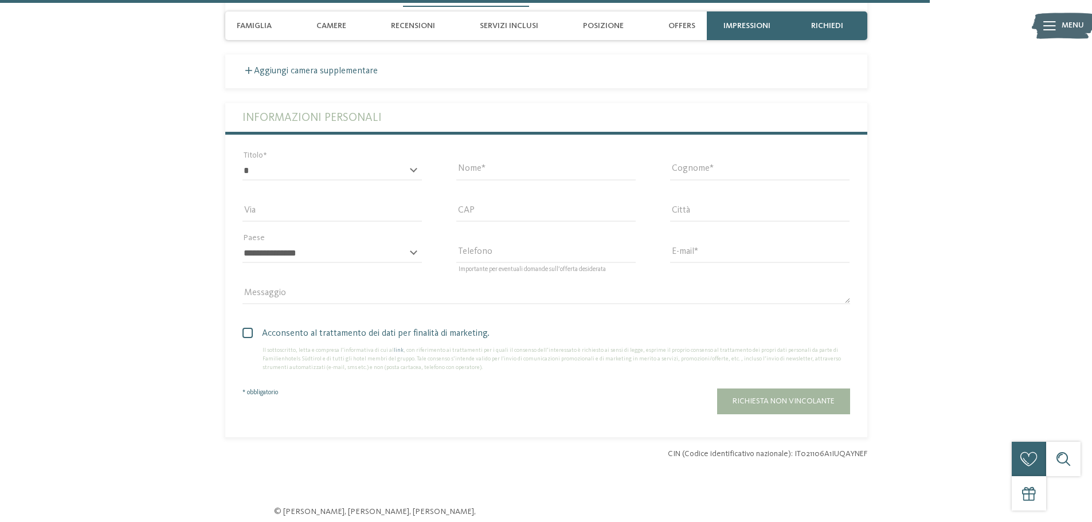
scroll to position [3293, 0]
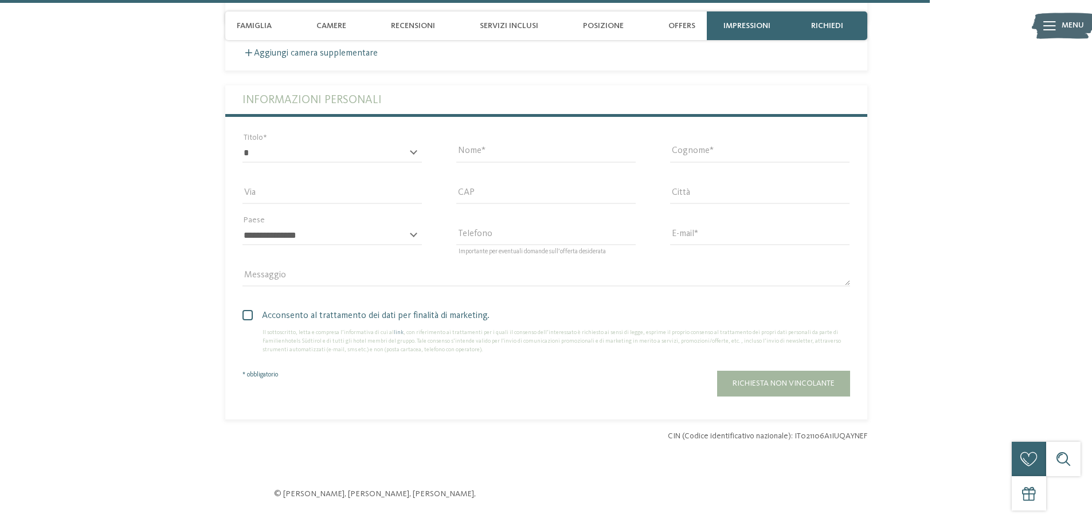
click at [249, 310] on span at bounding box center [247, 315] width 10 height 10
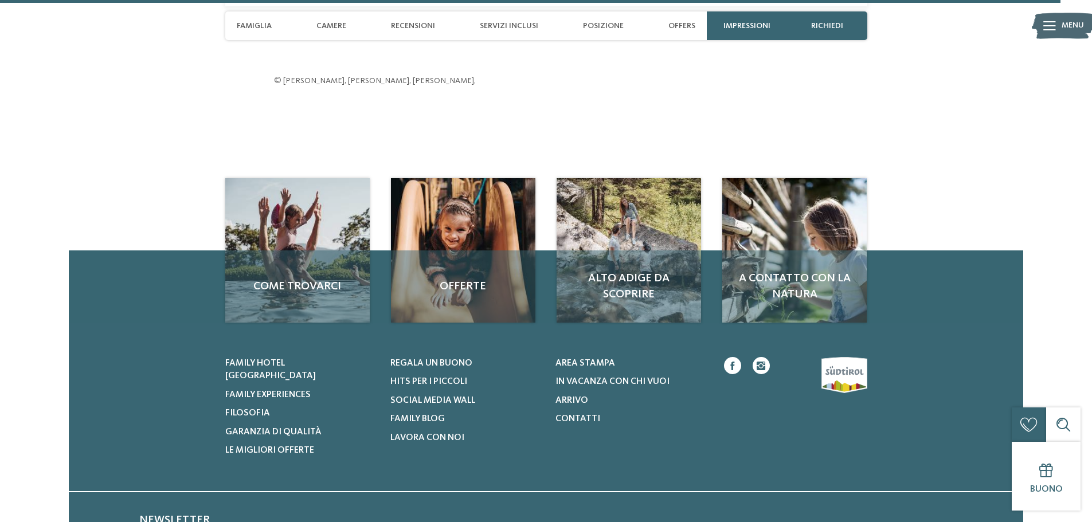
scroll to position [3697, 0]
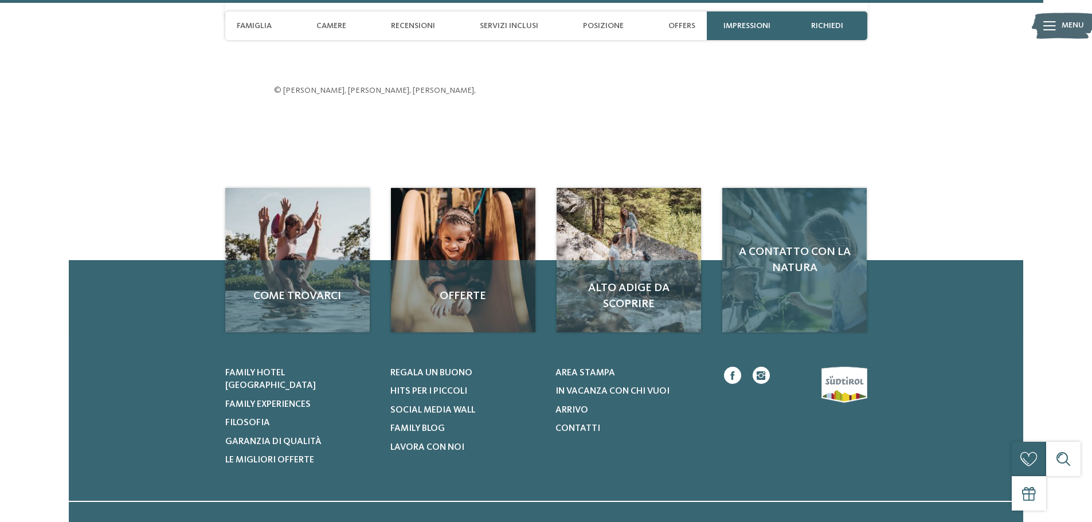
click at [794, 261] on div "A contatto con la natura" at bounding box center [794, 260] width 144 height 144
click at [794, 260] on div "A contatto con la natura" at bounding box center [794, 260] width 144 height 144
click at [816, 244] on span "A contatto con la natura" at bounding box center [795, 260] width 122 height 32
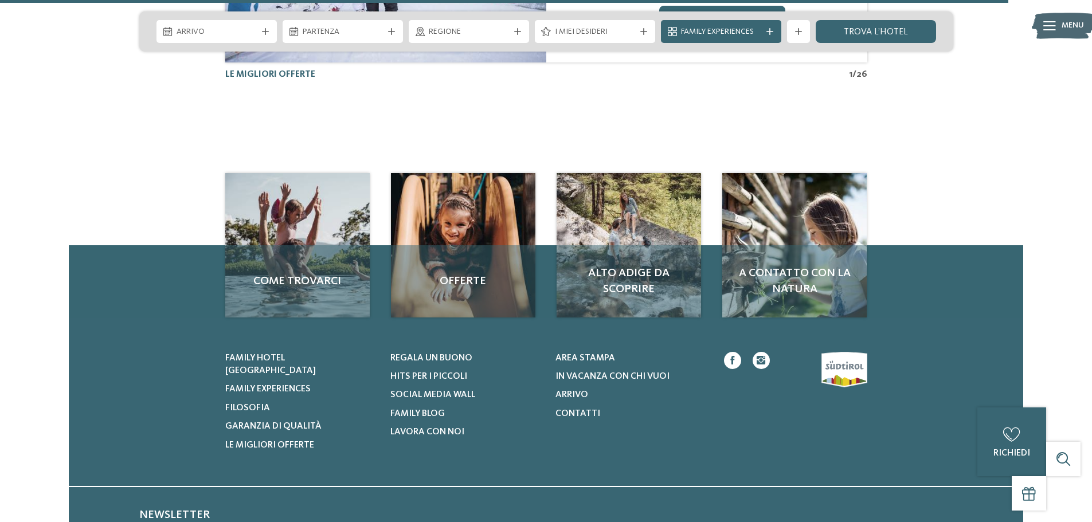
scroll to position [3095, 0]
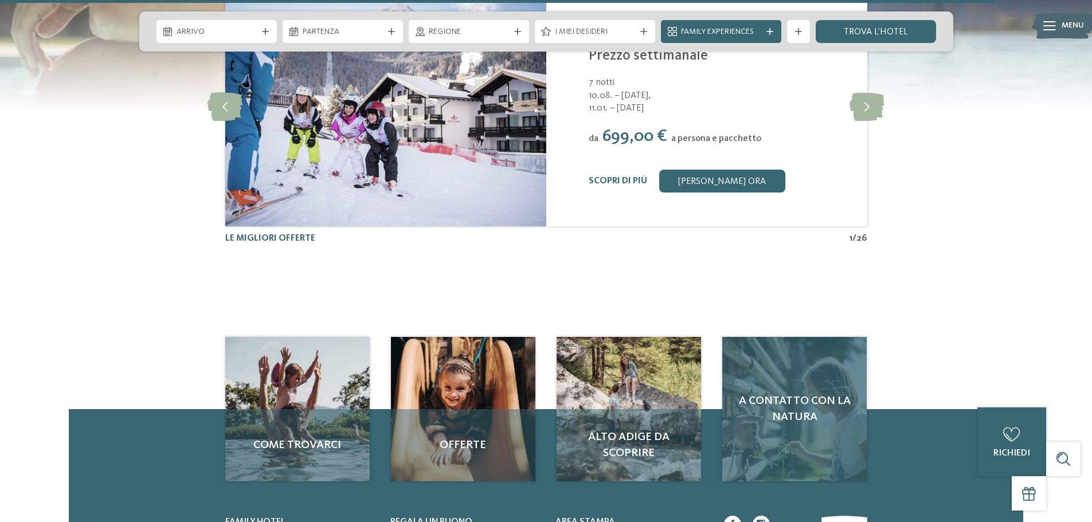
click at [788, 337] on div "A contatto con la natura" at bounding box center [794, 409] width 144 height 144
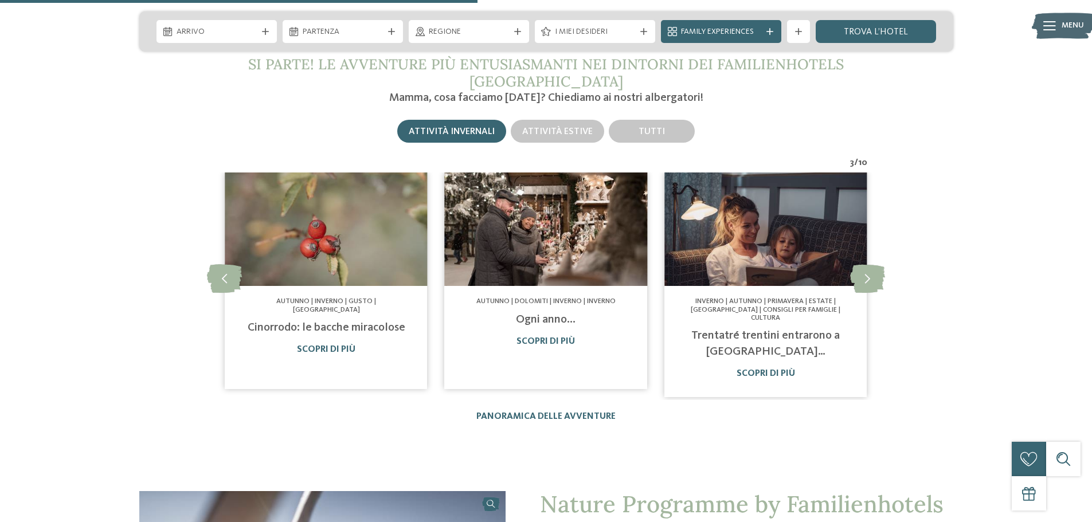
scroll to position [1490, 0]
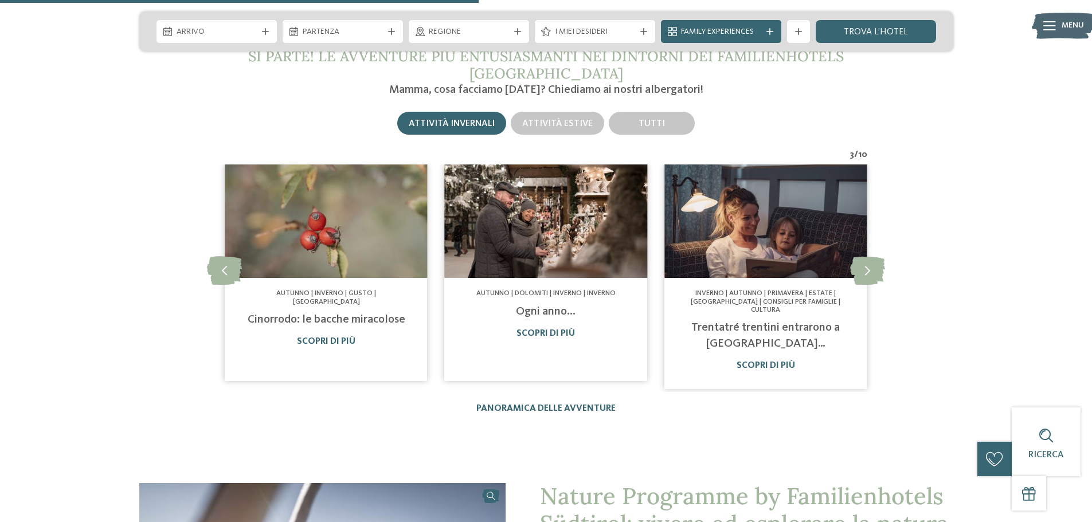
click at [723, 109] on div "Attività invernali Attività estive Tutti" at bounding box center [546, 123] width 642 height 28
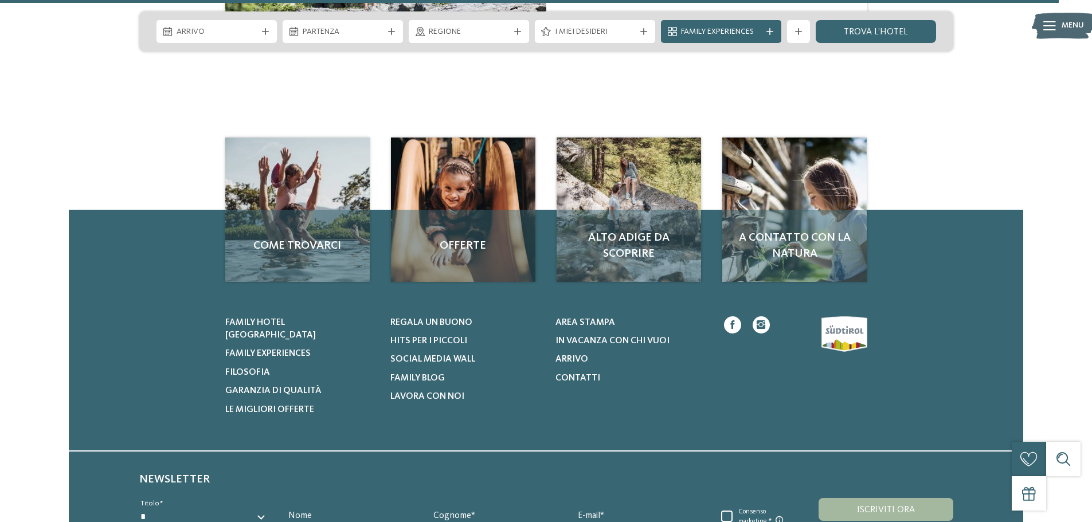
scroll to position [3318, 0]
